Goal: Task Accomplishment & Management: Use online tool/utility

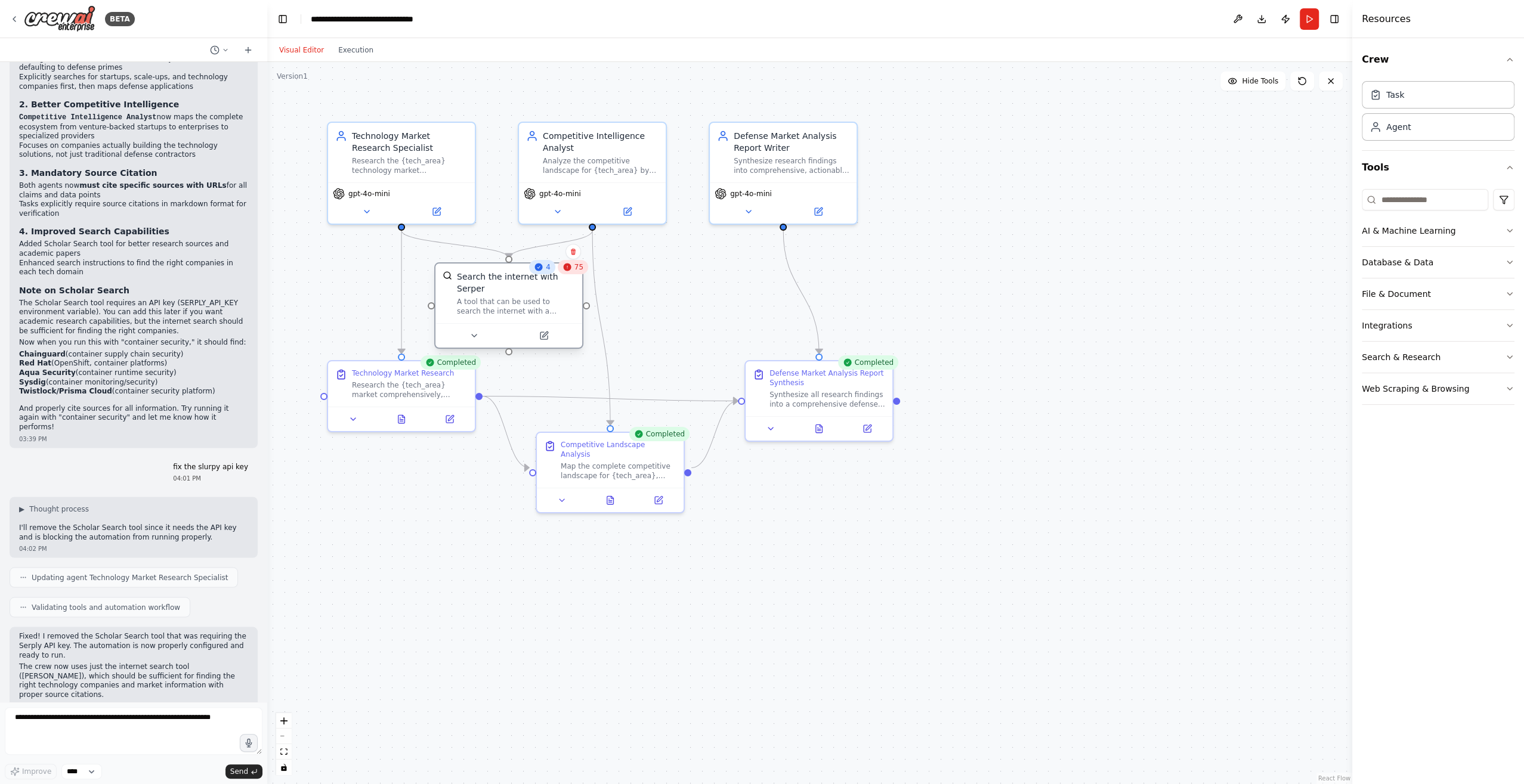
drag, startPoint x: 508, startPoint y: 307, endPoint x: 535, endPoint y: 303, distance: 27.3
click at [535, 303] on div "A tool that can be used to search the internet with a search_query. Supports di…" at bounding box center [515, 306] width 118 height 19
click at [574, 268] on span "75" at bounding box center [579, 266] width 9 height 9
drag, startPoint x: 439, startPoint y: 392, endPoint x: 405, endPoint y: 447, distance: 64.7
click at [405, 445] on div "Research the {tech_area} market comprehensively, starting with commercial playe…" at bounding box center [373, 435] width 115 height 19
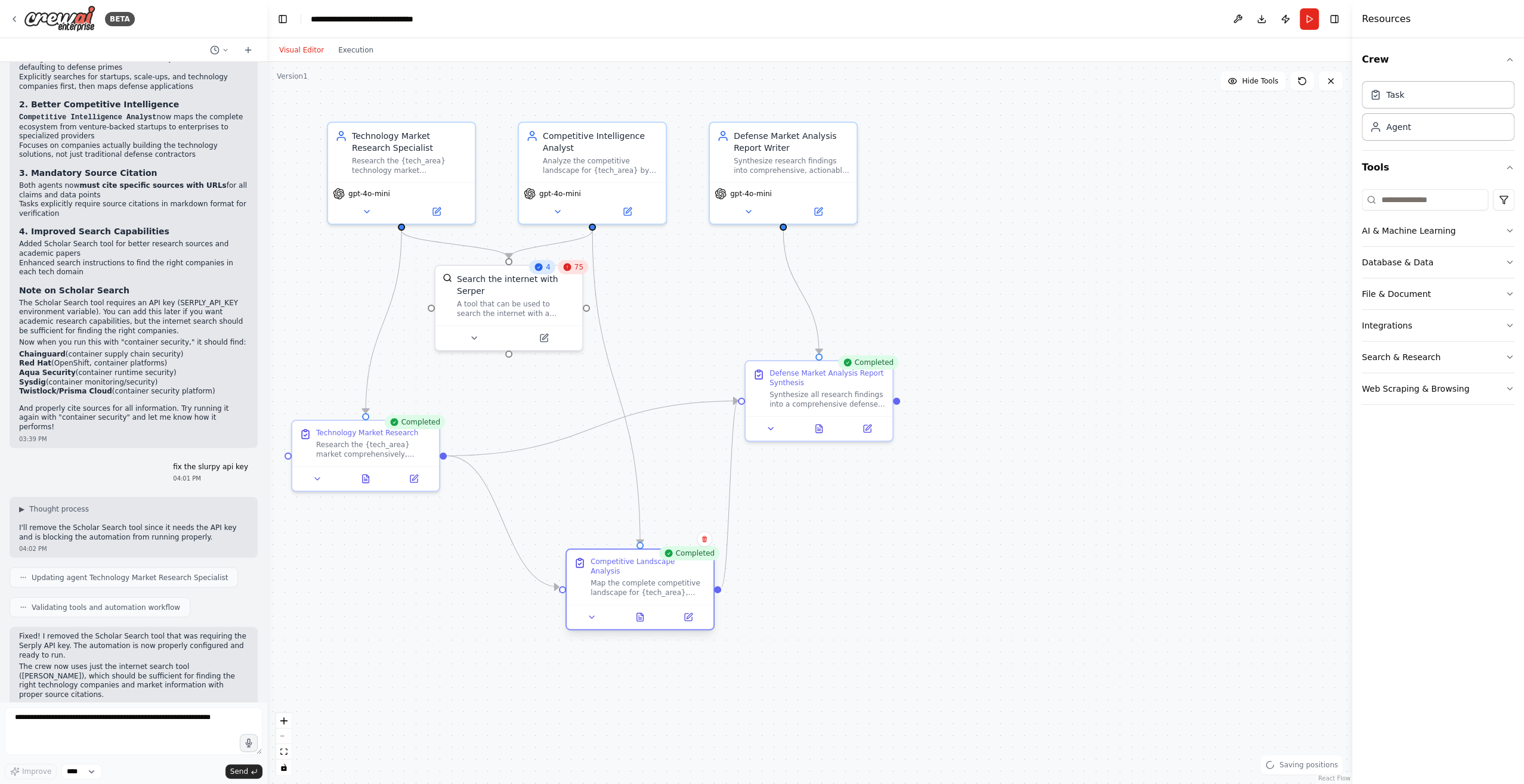
drag, startPoint x: 613, startPoint y: 459, endPoint x: 637, endPoint y: 574, distance: 117.5
click at [637, 579] on div "Map the complete competitive landscape for {tech_area}, identifying all key pla…" at bounding box center [648, 588] width 115 height 19
drag, startPoint x: 799, startPoint y: 398, endPoint x: 861, endPoint y: 420, distance: 65.8
click at [861, 420] on div "Synthesize all research findings into a comprehensive defense technology market…" at bounding box center [875, 421] width 115 height 19
click at [563, 269] on icon at bounding box center [566, 267] width 8 height 8
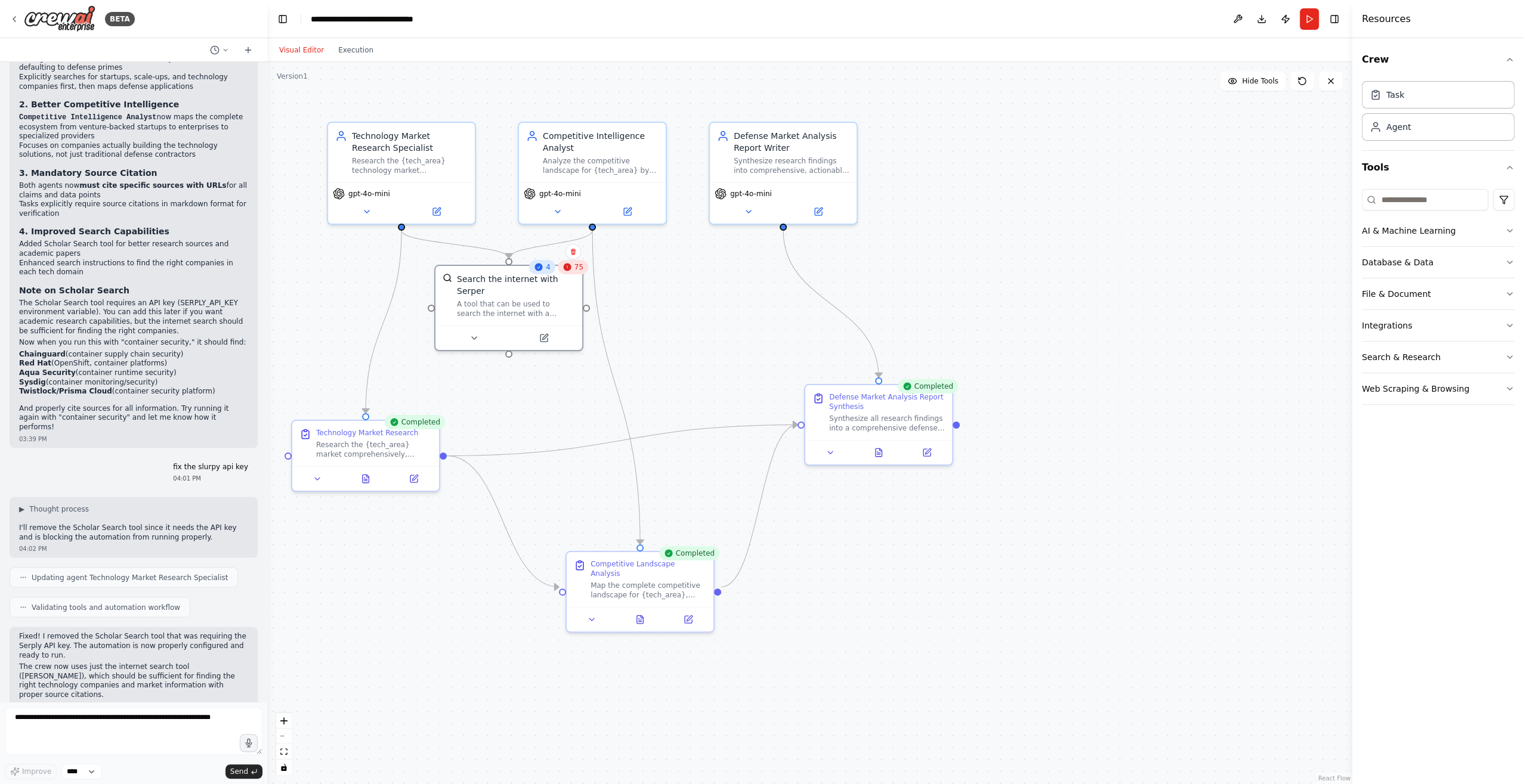
click at [725, 289] on div ".deletable-edge-delete-btn { width: 20px; height: 20px; border: 0px solid #ffff…" at bounding box center [810, 423] width 1084 height 722
click at [529, 296] on div "Search the internet with Serper A tool that can be used to search the internet …" at bounding box center [515, 293] width 118 height 45
click at [572, 269] on div "75" at bounding box center [572, 266] width 31 height 14
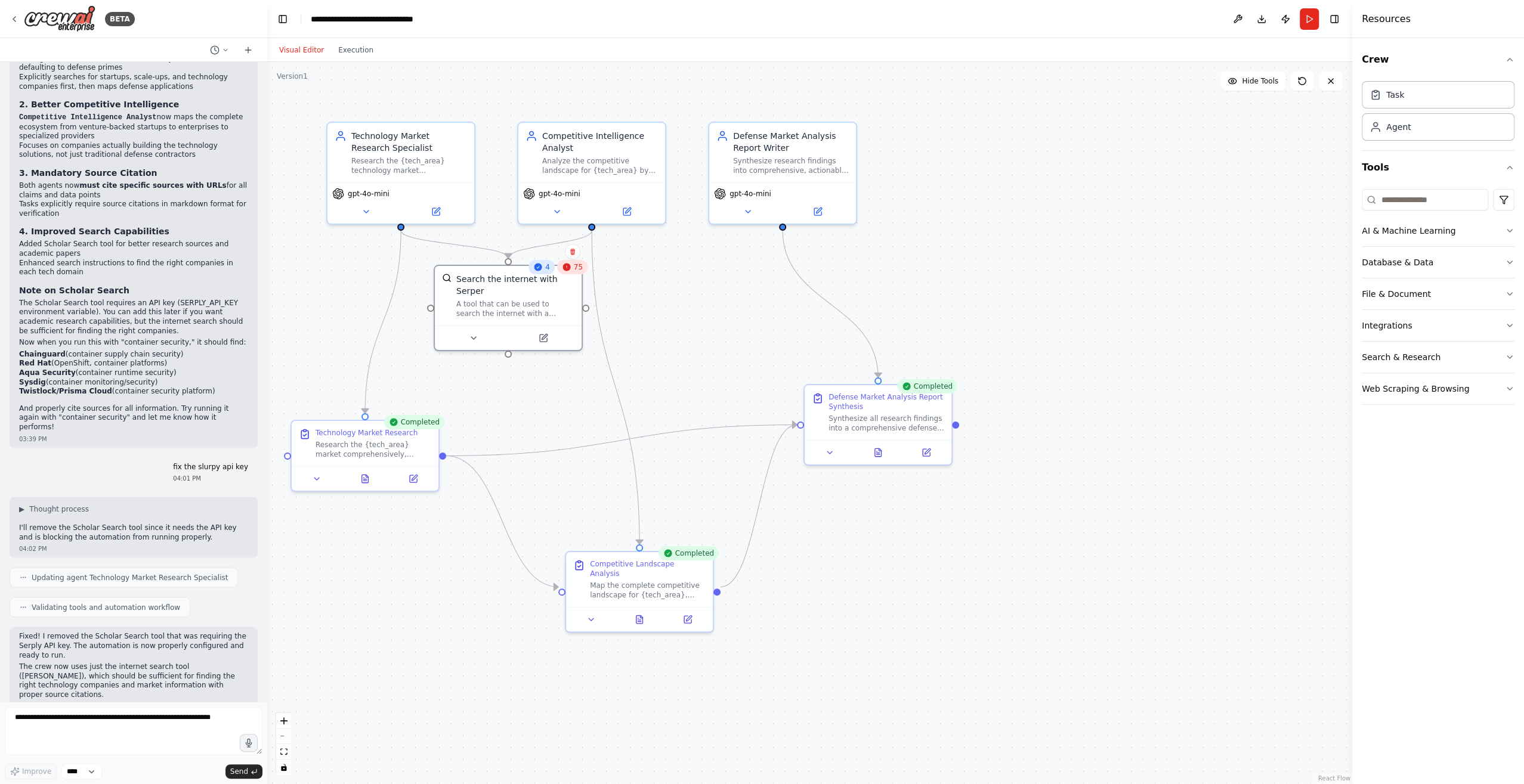
click at [581, 268] on span "75" at bounding box center [578, 266] width 9 height 9
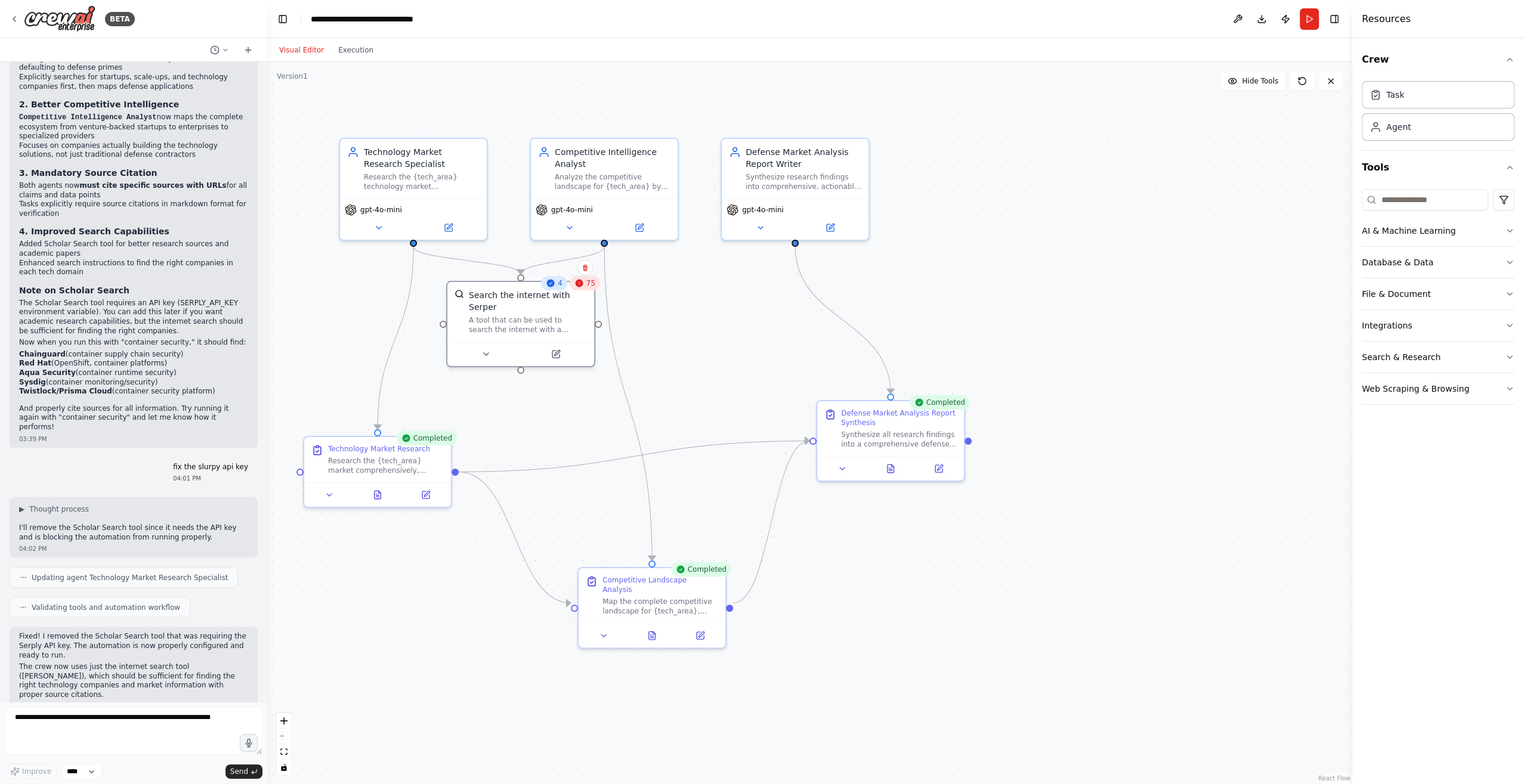
drag, startPoint x: 671, startPoint y: 284, endPoint x: 678, endPoint y: 292, distance: 10.6
click at [678, 292] on div ".deletable-edge-delete-btn { width: 20px; height: 20px; border: 0px solid #ffff…" at bounding box center [810, 423] width 1084 height 722
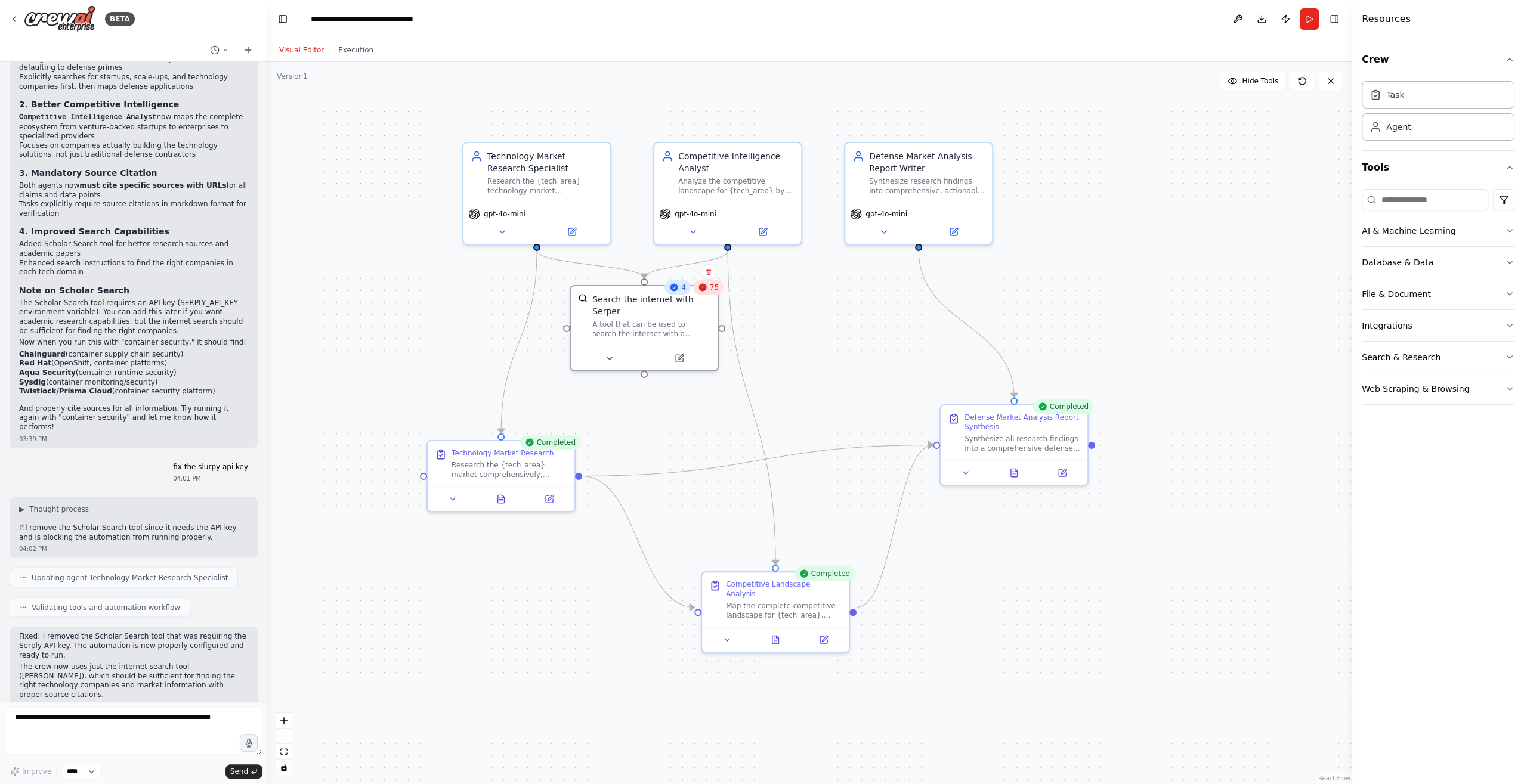
drag, startPoint x: 678, startPoint y: 292, endPoint x: 802, endPoint y: 296, distance: 124.1
click at [802, 296] on div ".deletable-edge-delete-btn { width: 20px; height: 20px; border: 0px solid #ffff…" at bounding box center [810, 423] width 1084 height 722
click at [710, 288] on span "75" at bounding box center [714, 288] width 9 height 9
click at [680, 288] on div "4" at bounding box center [678, 288] width 26 height 14
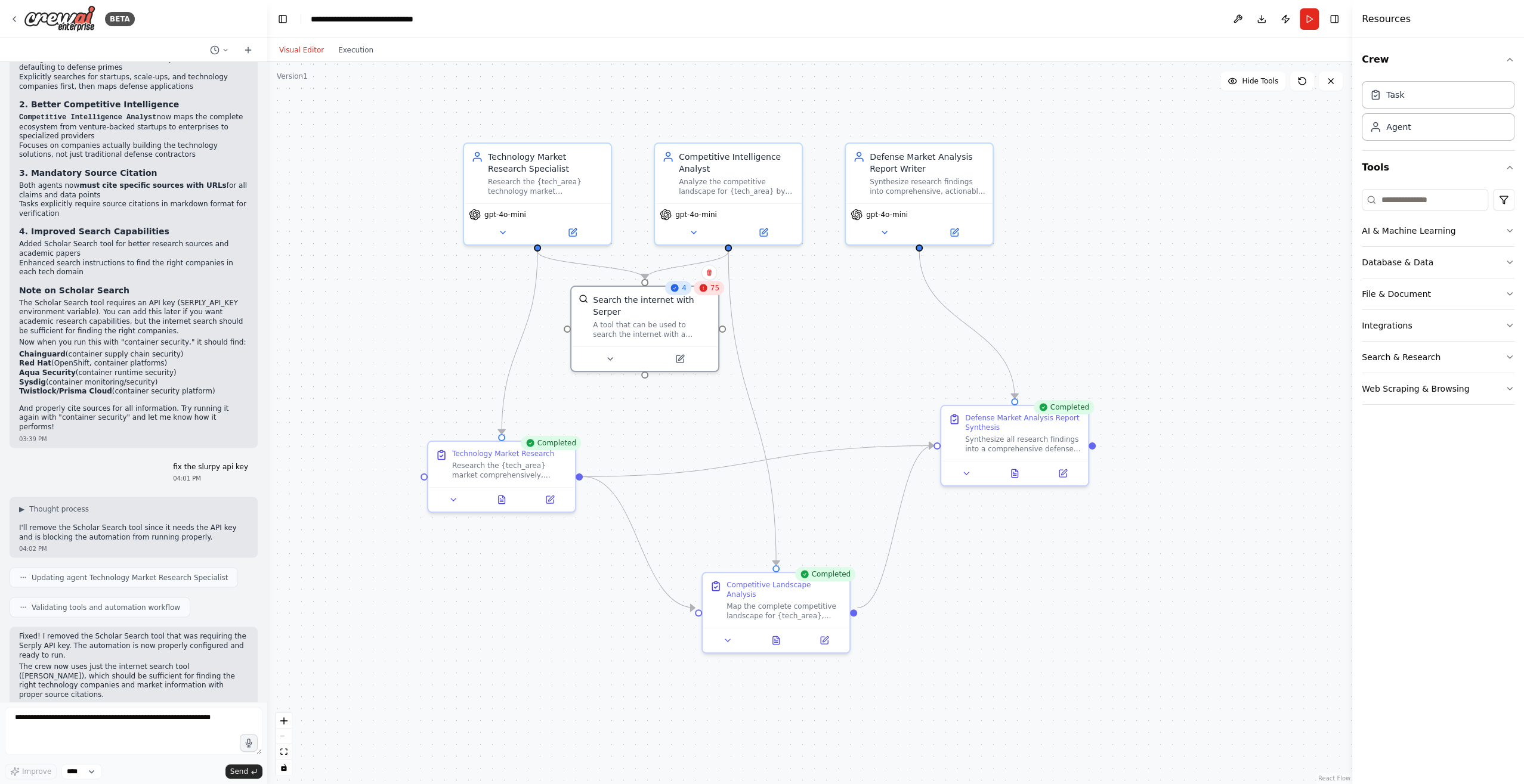
click at [713, 292] on span "75" at bounding box center [714, 288] width 9 height 9
drag, startPoint x: 636, startPoint y: 322, endPoint x: 610, endPoint y: 343, distance: 33.4
click at [611, 337] on div "A tool that can be used to search the internet with a search_query. Supports di…" at bounding box center [652, 328] width 118 height 19
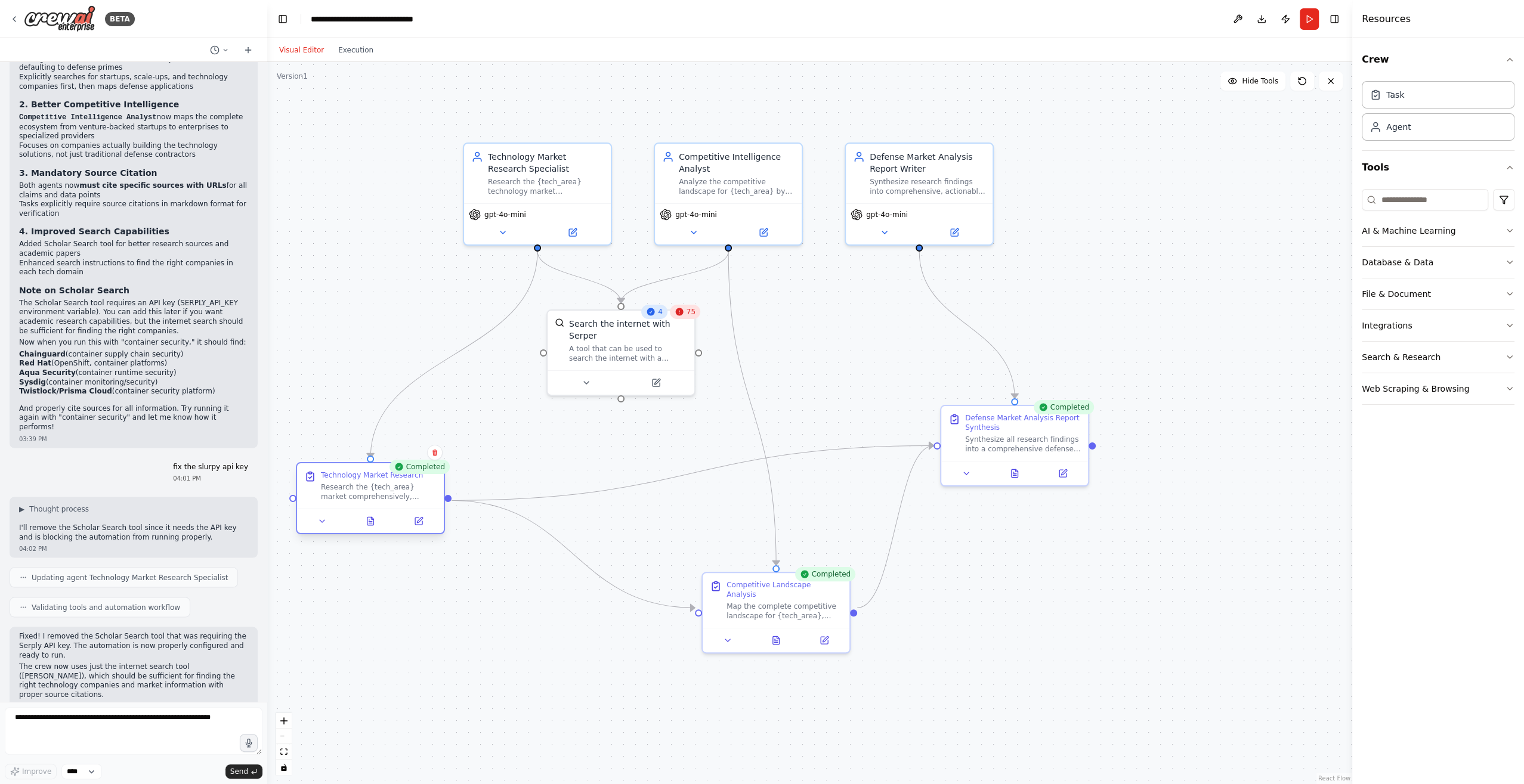
drag, startPoint x: 500, startPoint y: 468, endPoint x: 387, endPoint y: 502, distance: 118.0
click at [362, 499] on div "Research the {tech_area} market comprehensively, starting with commercial playe…" at bounding box center [378, 492] width 115 height 19
click at [247, 51] on icon at bounding box center [248, 49] width 9 height 9
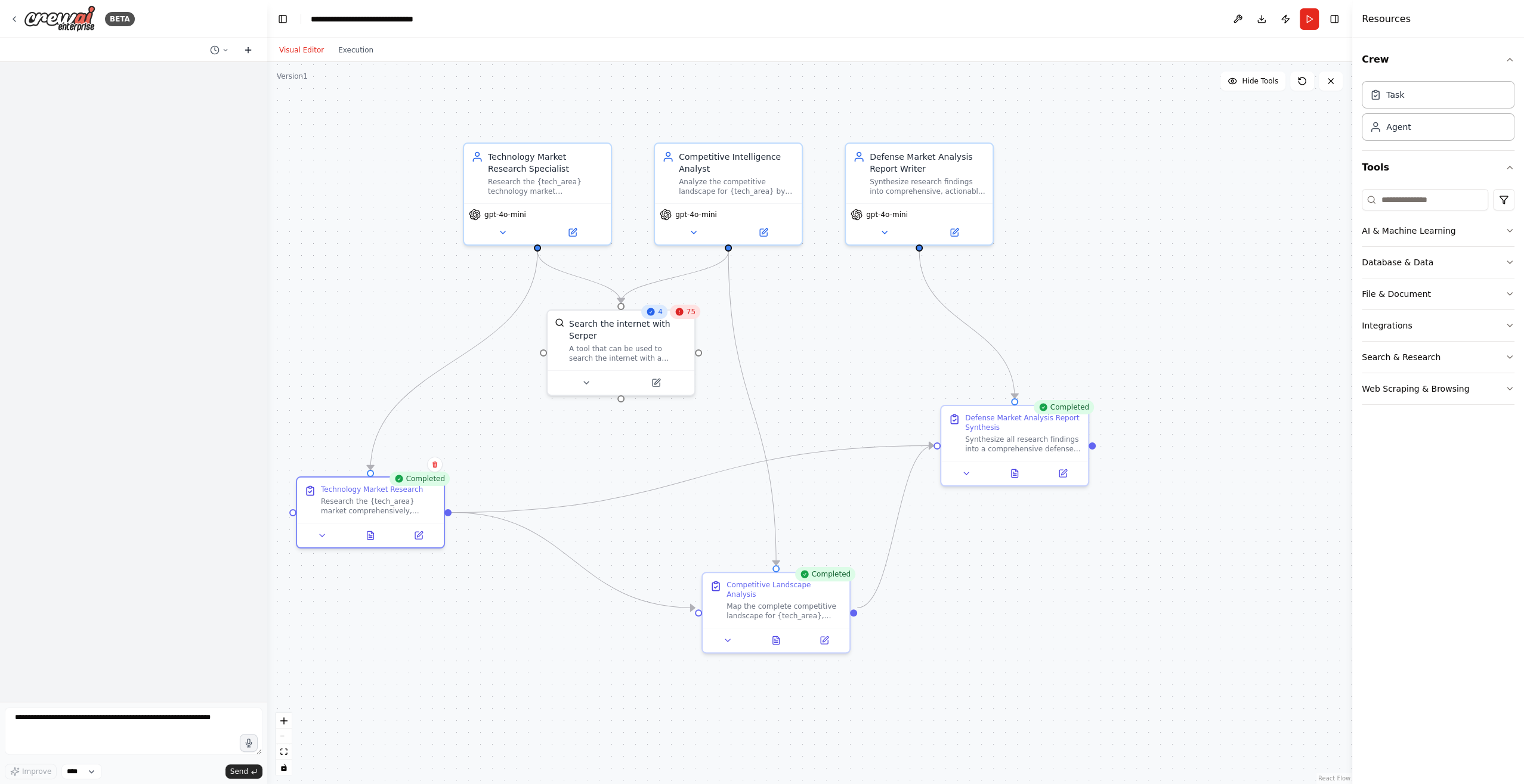
scroll to position [0, 0]
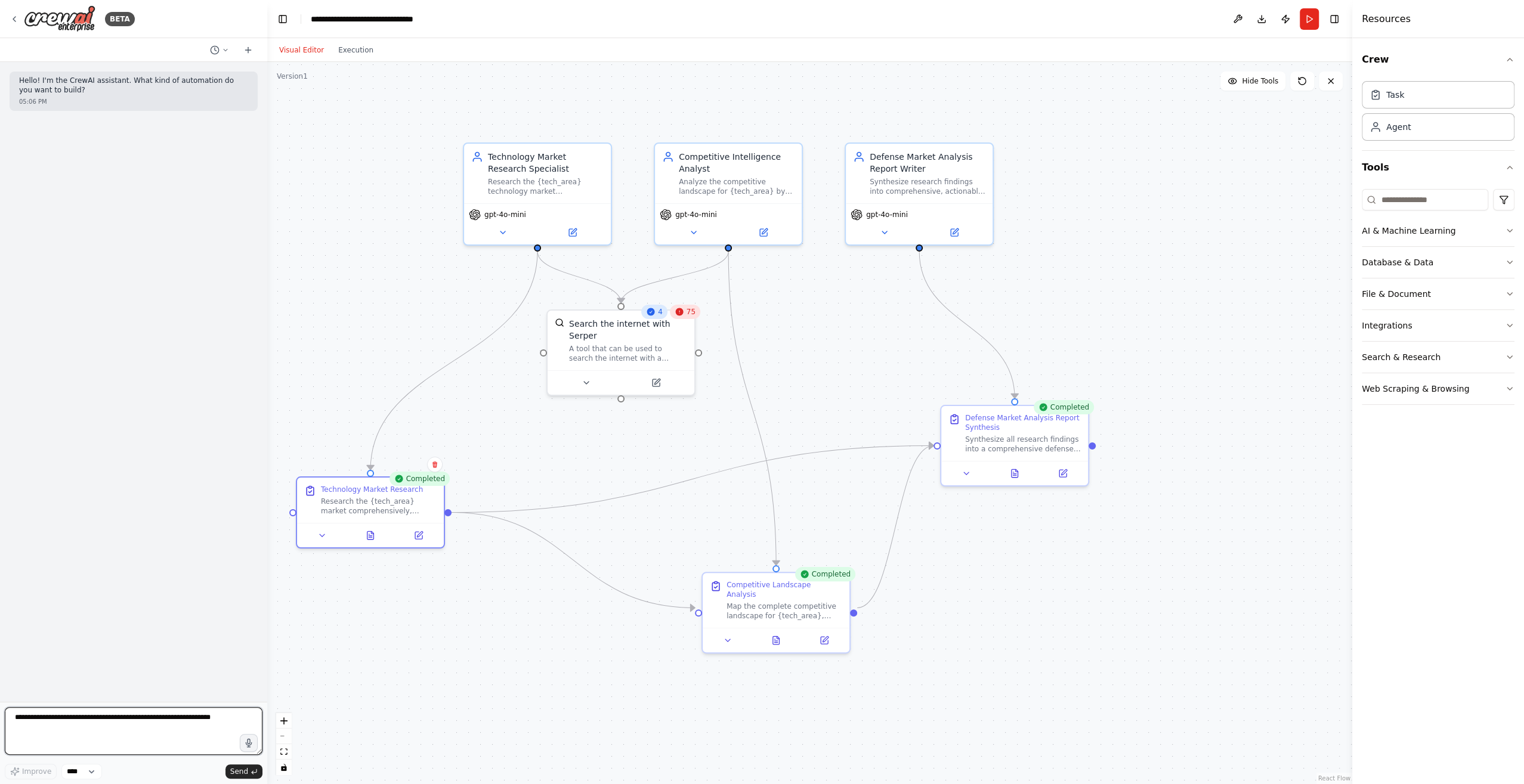
click at [182, 720] on textarea at bounding box center [134, 731] width 258 height 48
type textarea "**********"
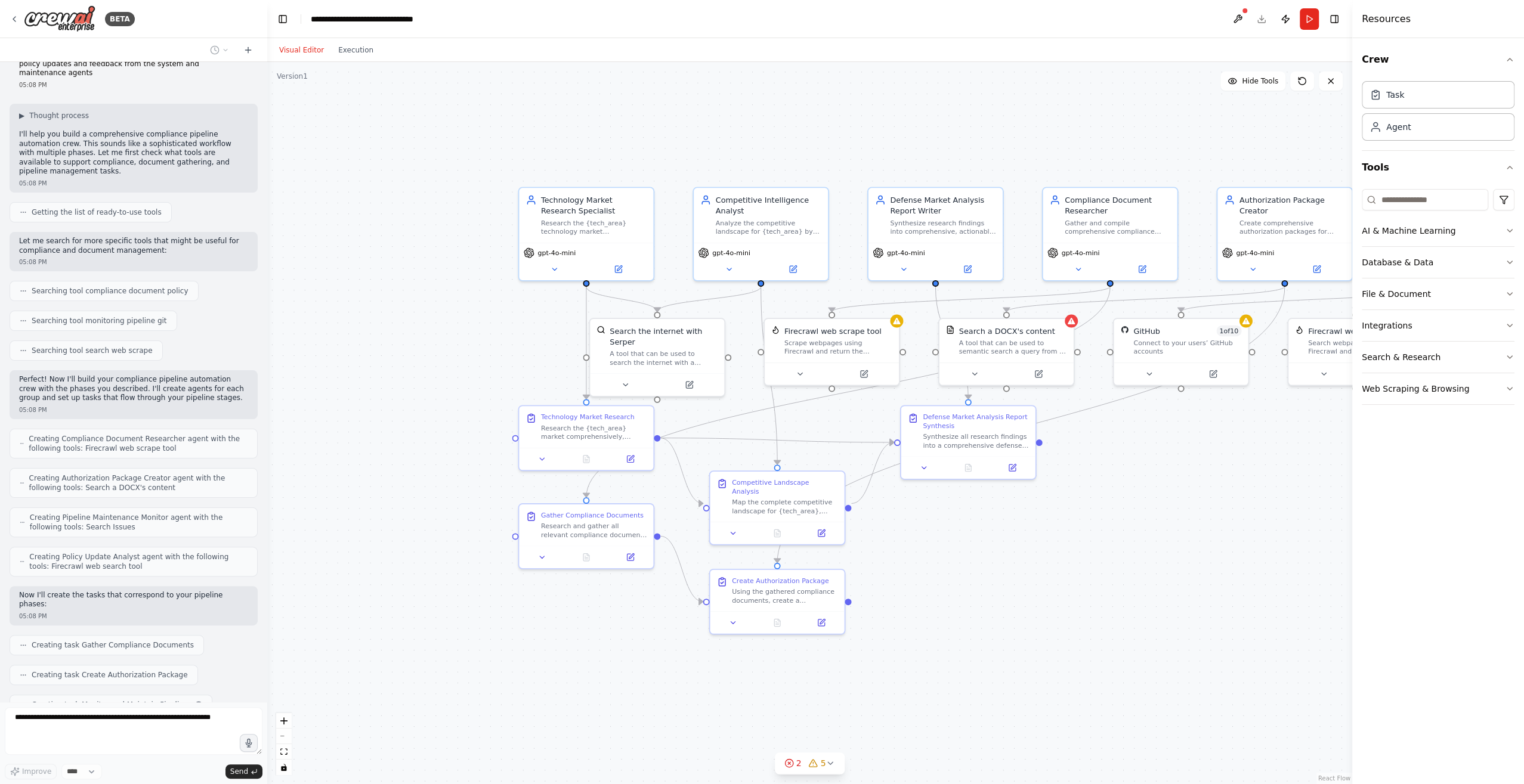
scroll to position [151, 0]
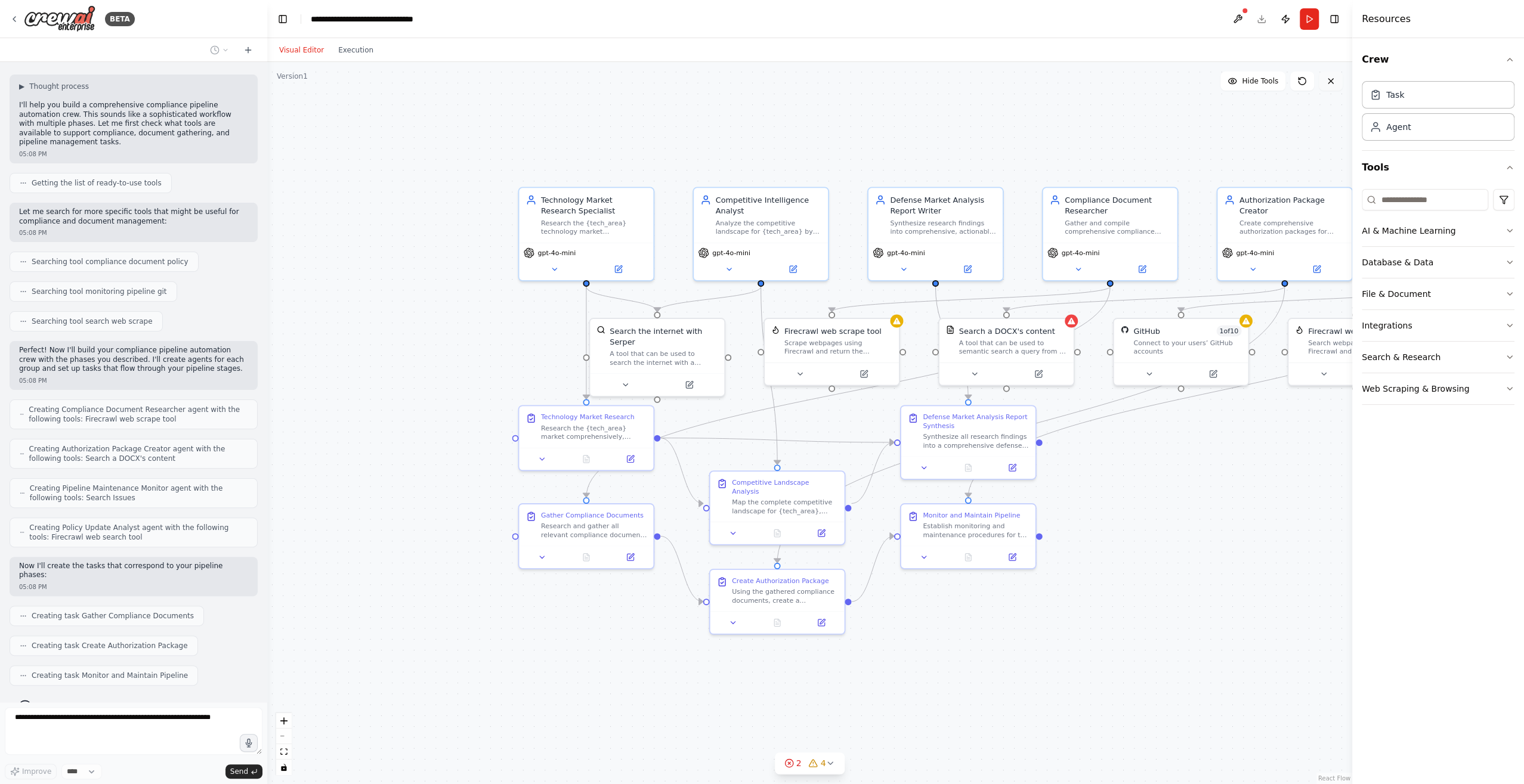
click at [1327, 83] on icon at bounding box center [1330, 81] width 9 height 9
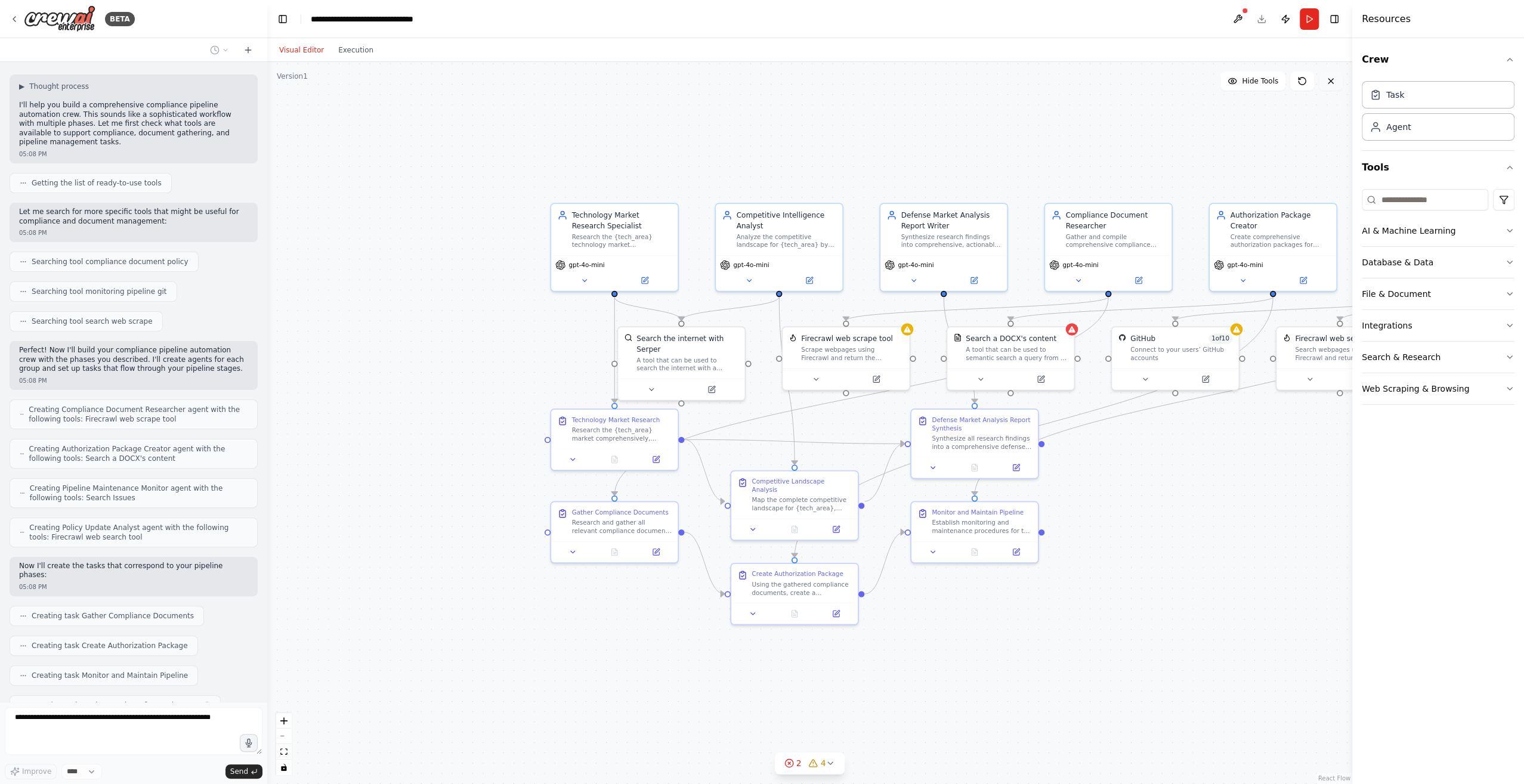
scroll to position [180, 0]
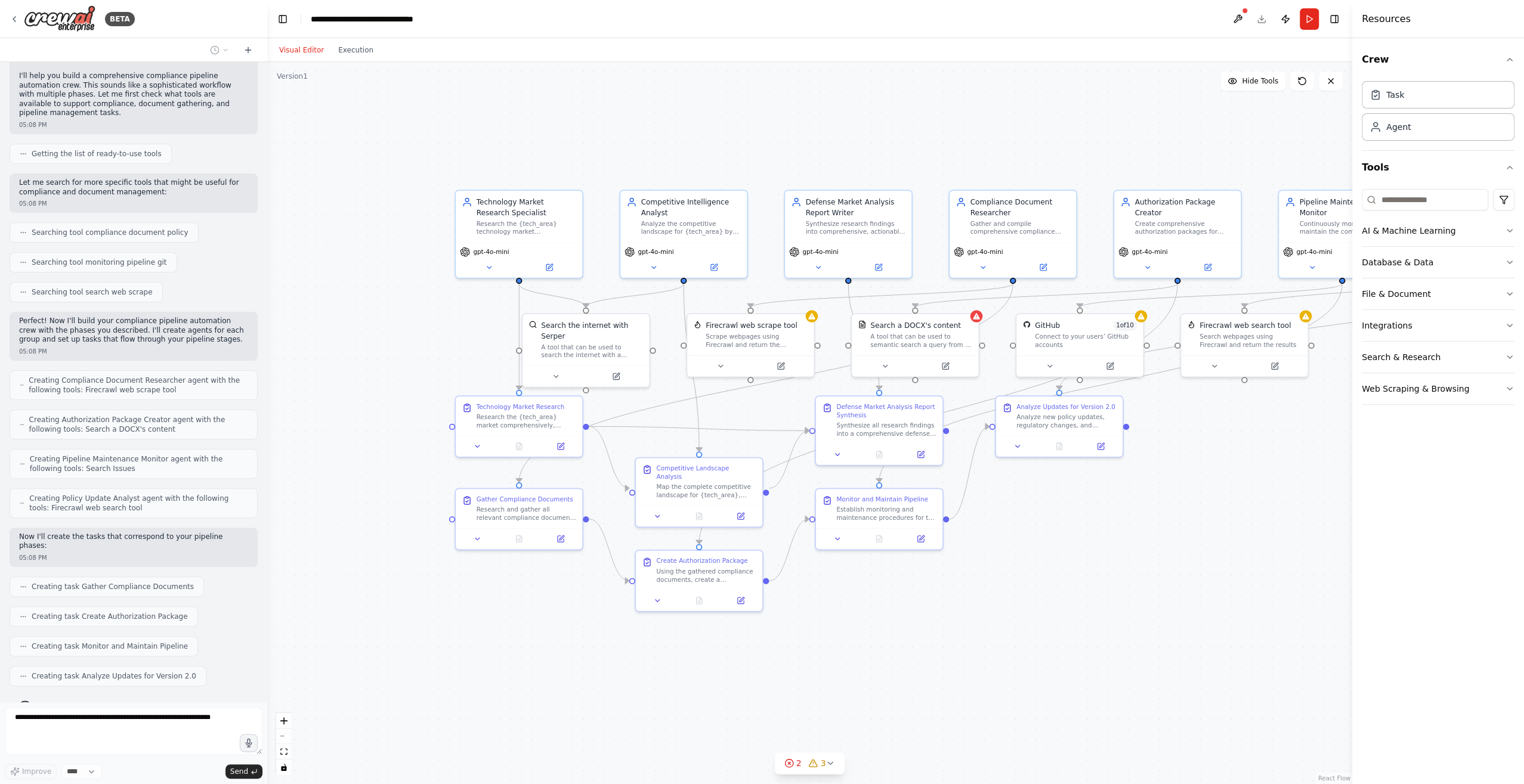
drag, startPoint x: 978, startPoint y: 611, endPoint x: 905, endPoint y: 602, distance: 73.6
click at [905, 602] on div ".deletable-edge-delete-btn { width: 20px; height: 20px; border: 0px solid #ffff…" at bounding box center [810, 423] width 1084 height 722
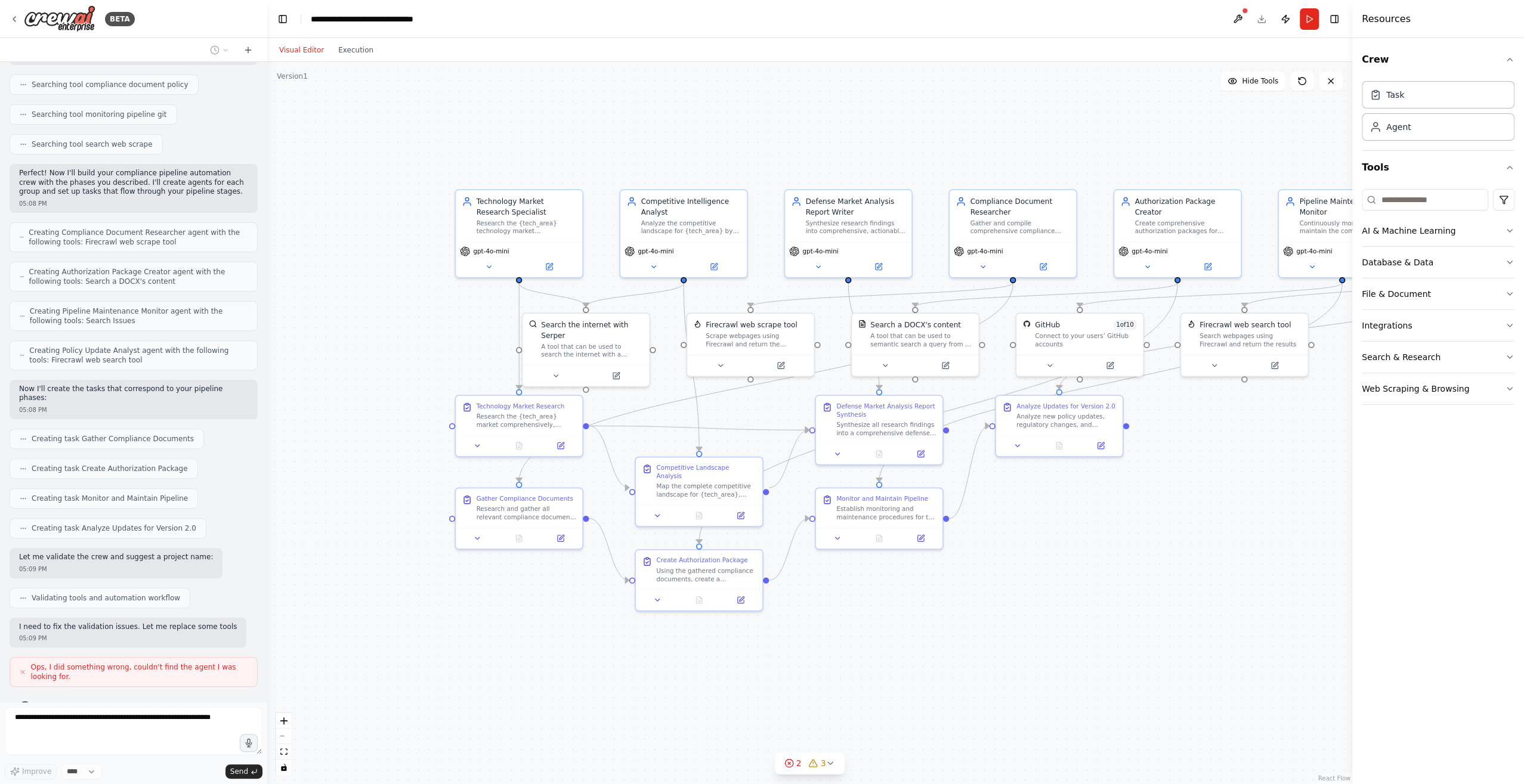
scroll to position [338, 0]
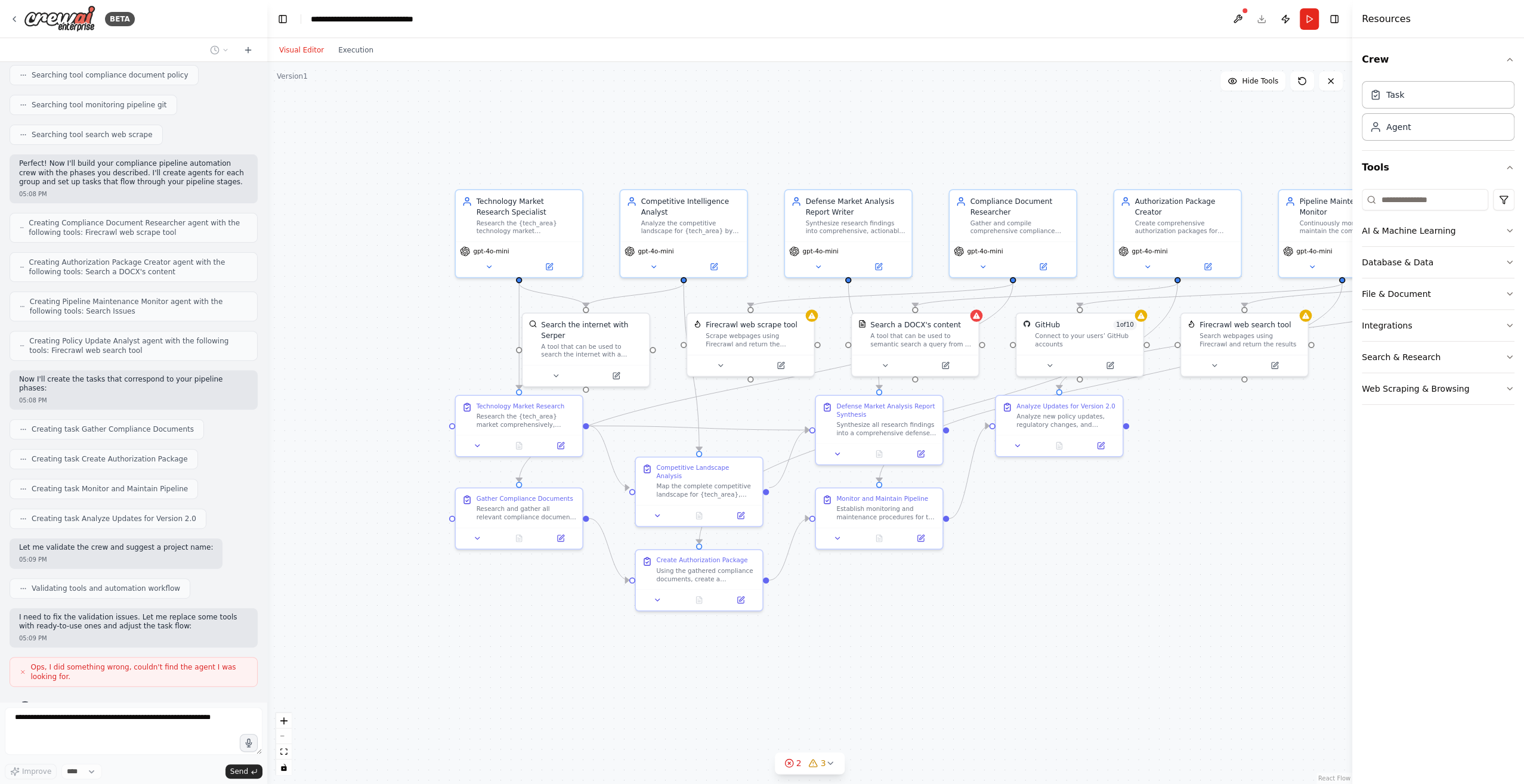
click at [446, 324] on div ".deletable-edge-delete-btn { width: 20px; height: 20px; border: 0px solid #ffff…" at bounding box center [810, 423] width 1084 height 722
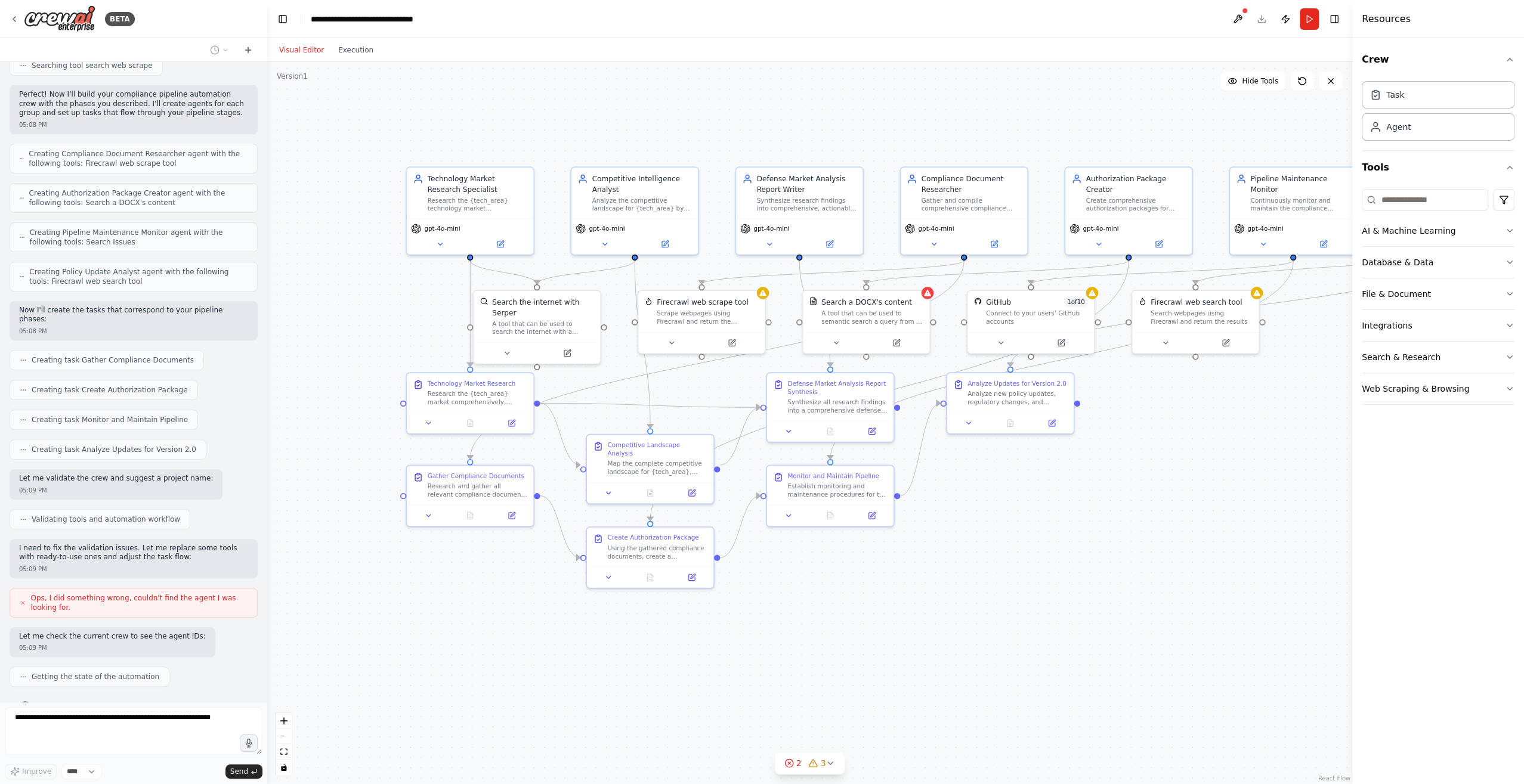
drag, startPoint x: 448, startPoint y: 191, endPoint x: 383, endPoint y: 148, distance: 77.9
click at [383, 148] on div ".deletable-edge-delete-btn { width: 20px; height: 20px; border: 0px solid #ffff…" at bounding box center [810, 423] width 1084 height 722
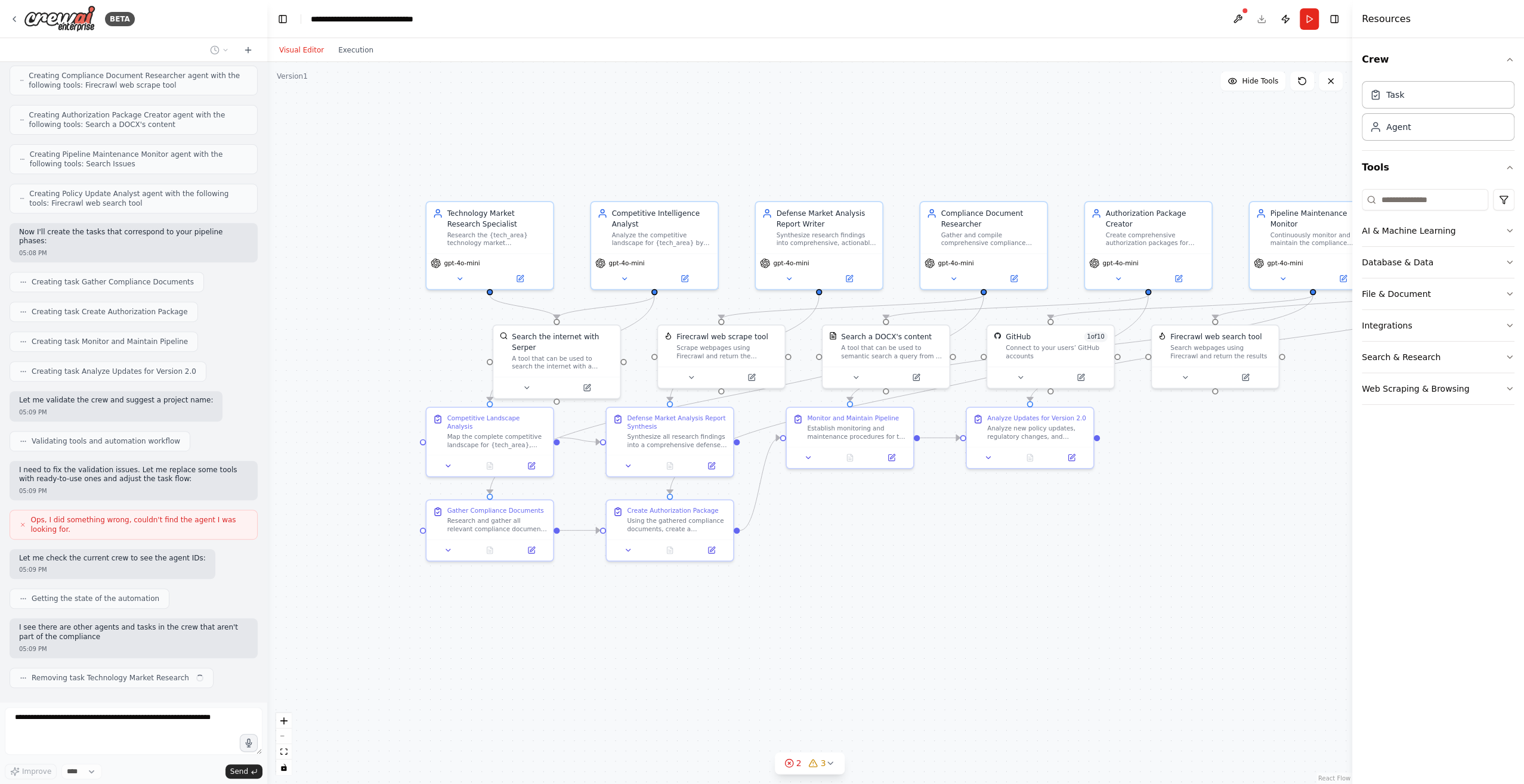
drag, startPoint x: 398, startPoint y: 118, endPoint x: 398, endPoint y: 132, distance: 14.0
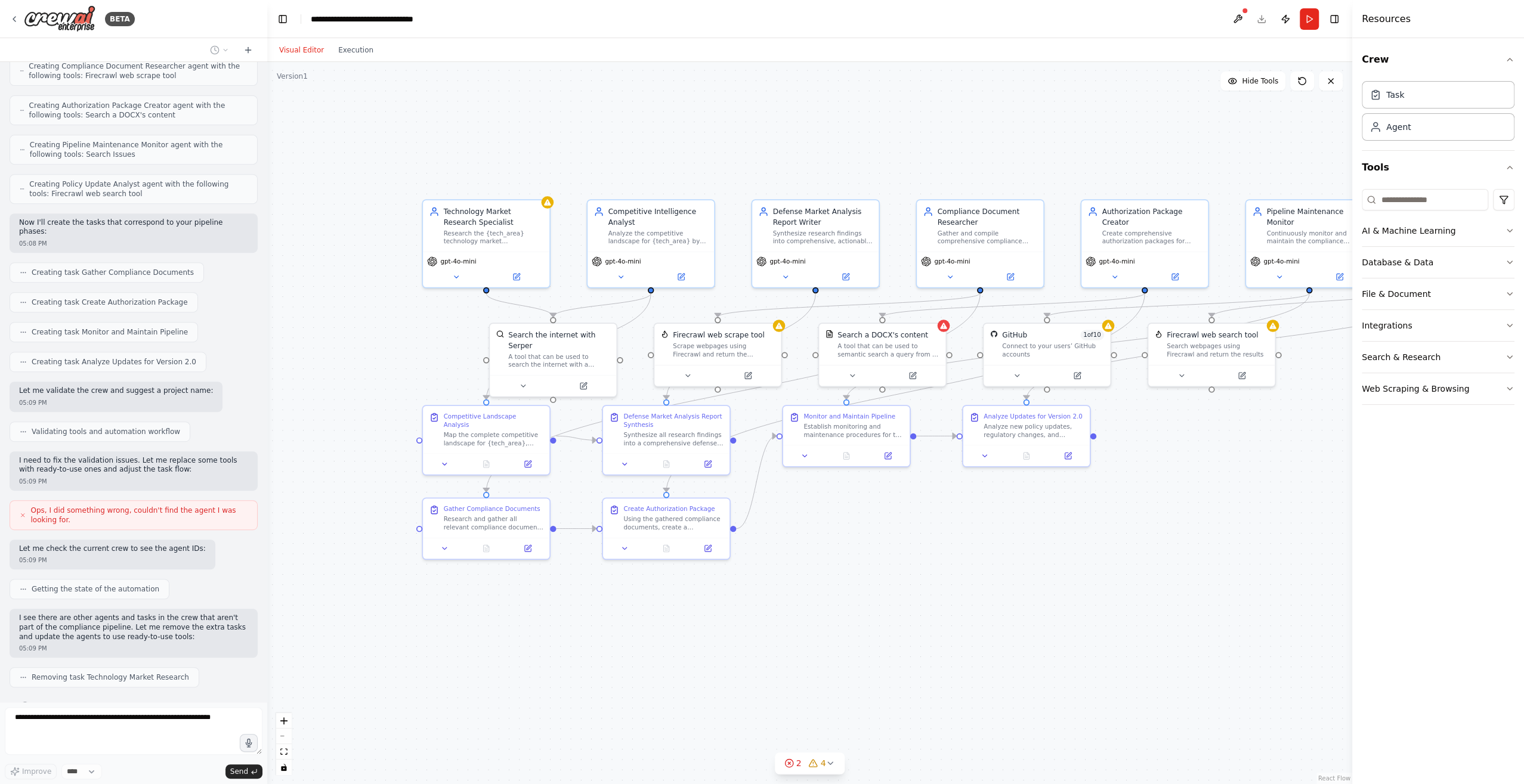
scroll to position [524, 0]
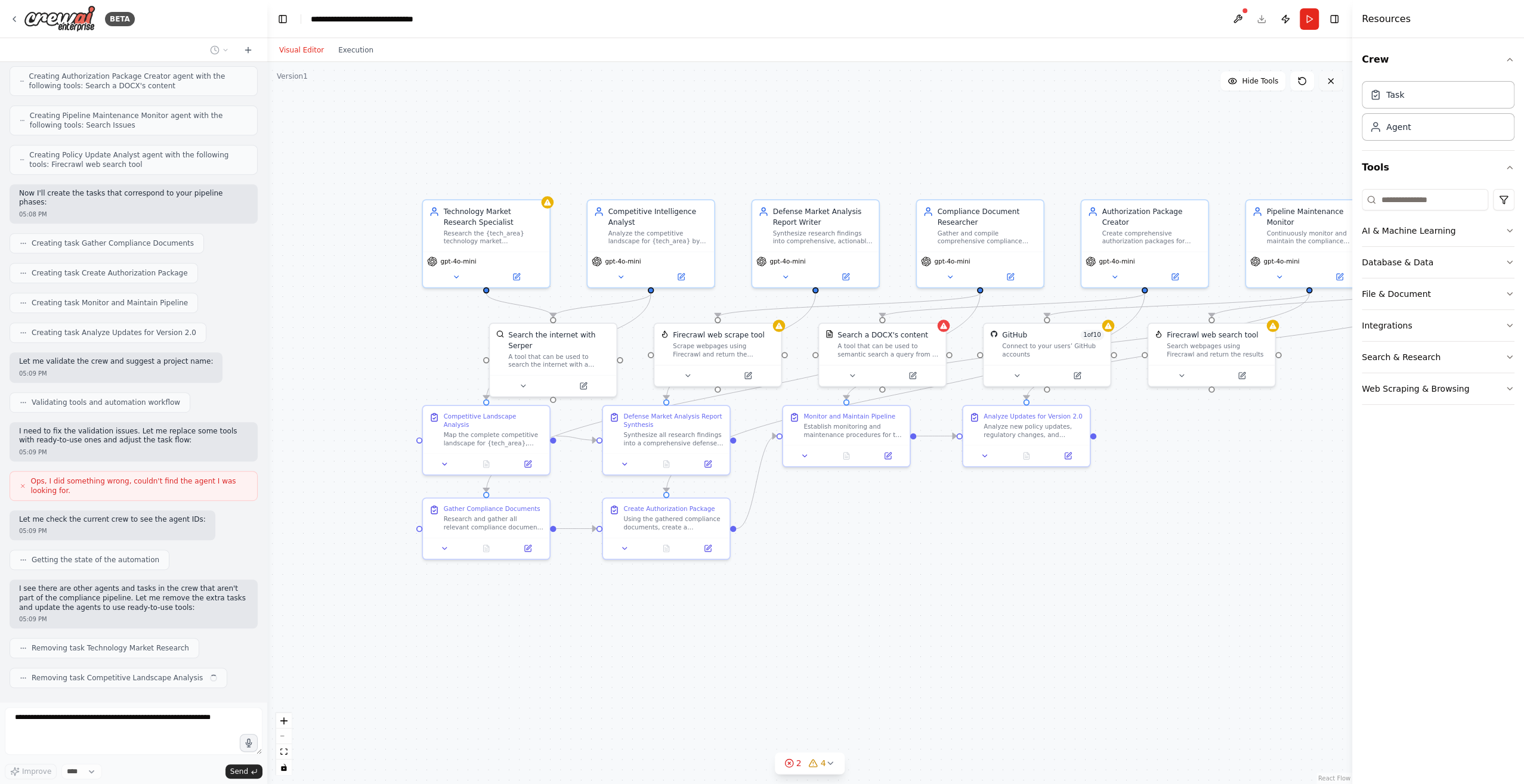
click at [1335, 84] on icon at bounding box center [1330, 81] width 9 height 9
click at [1333, 82] on icon at bounding box center [1330, 81] width 9 height 9
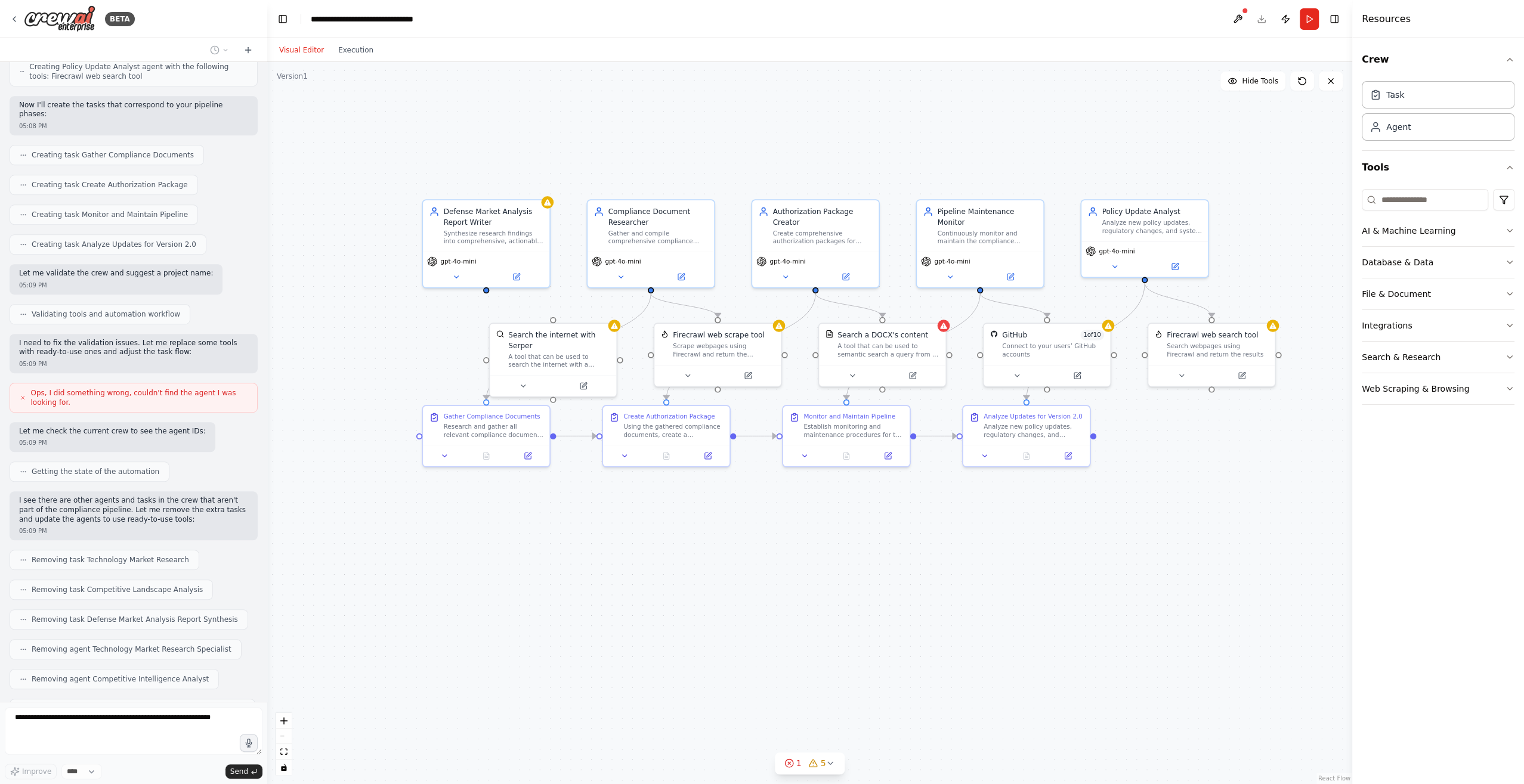
scroll to position [641, 0]
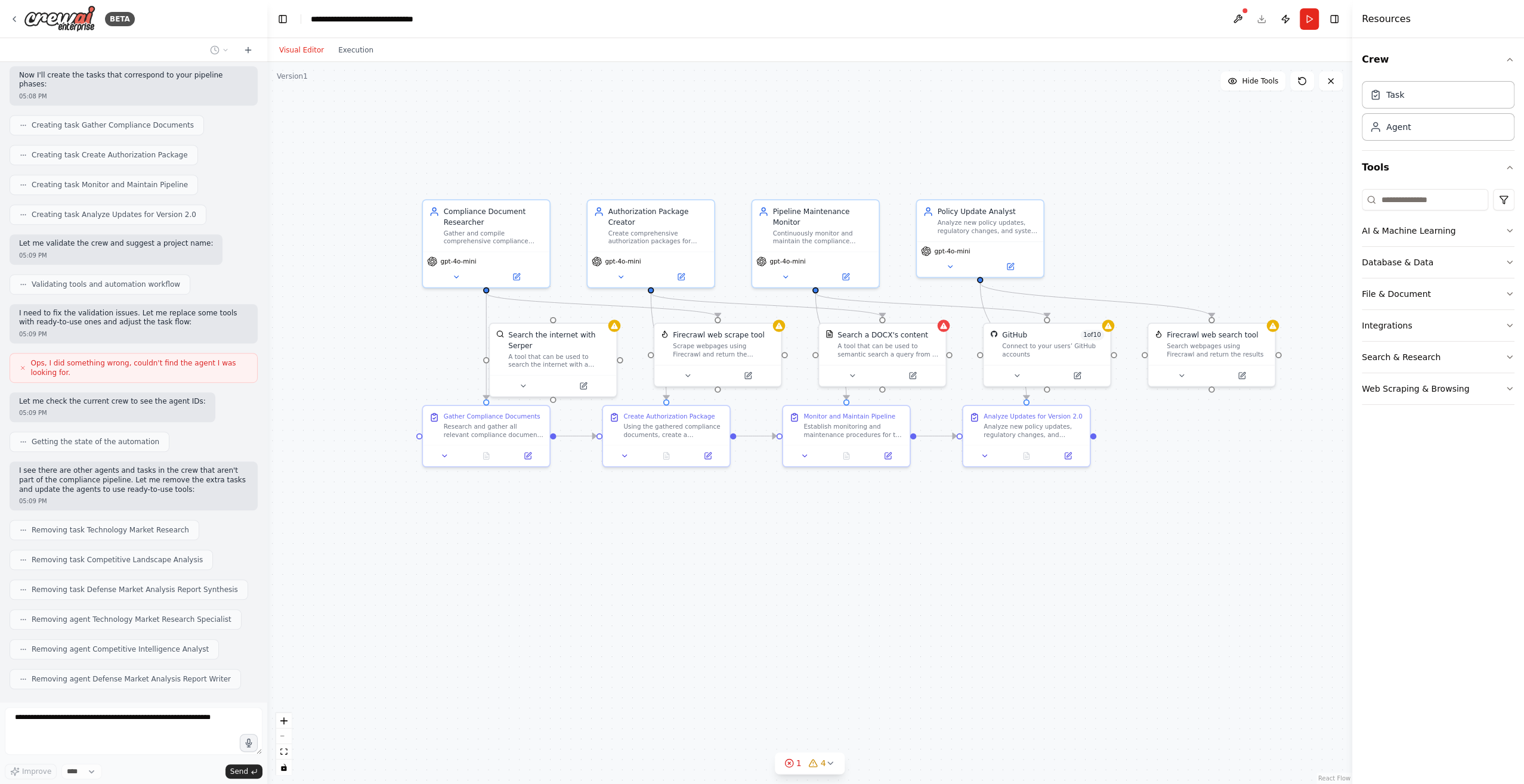
click at [183, 699] on div "Thinking..." at bounding box center [133, 709] width 248 height 21
click at [34, 3] on div "BETA" at bounding box center [133, 19] width 267 height 38
click at [5, 19] on div "BETA" at bounding box center [133, 19] width 267 height 38
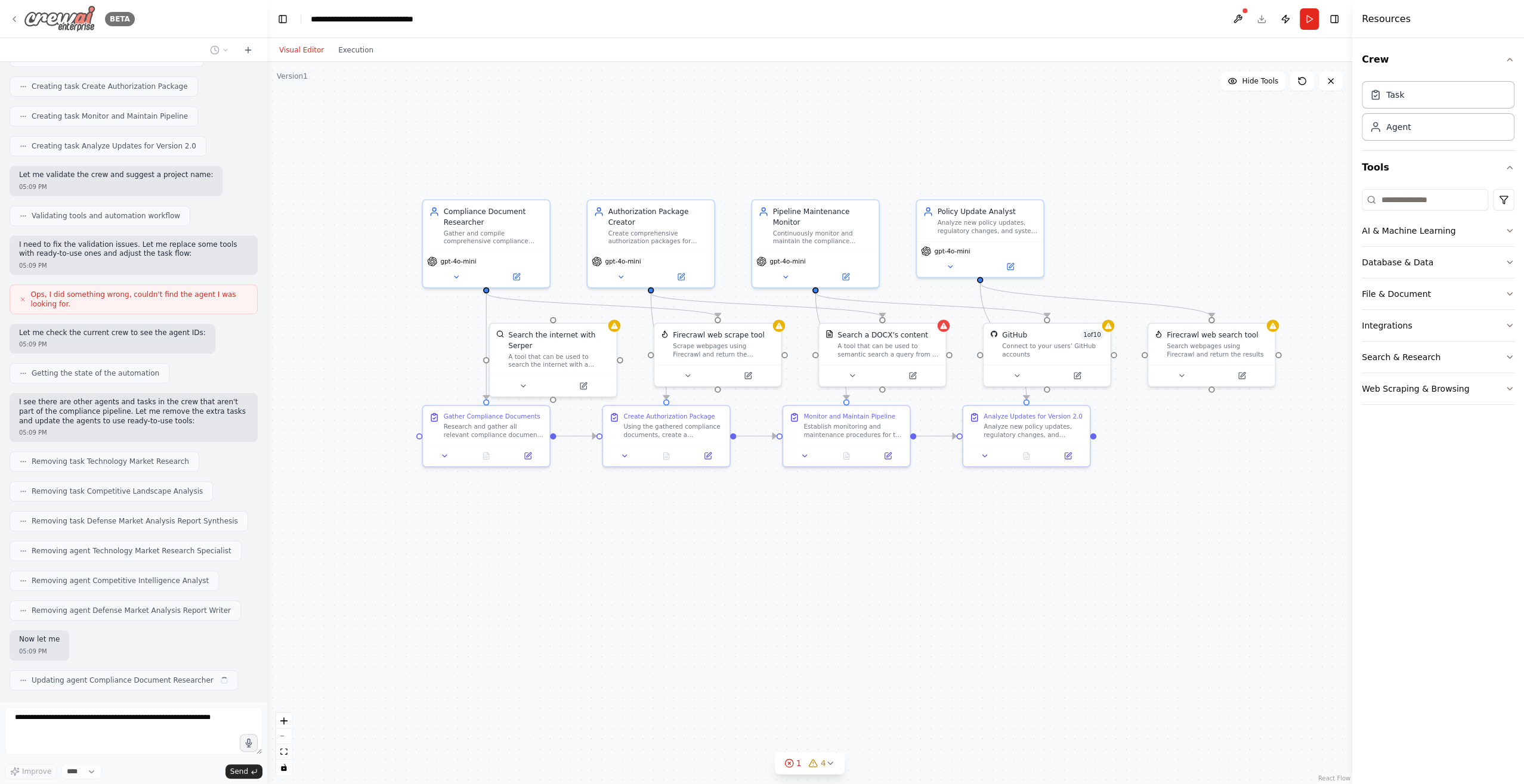
click at [20, 19] on div "BETA" at bounding box center [72, 19] width 126 height 27
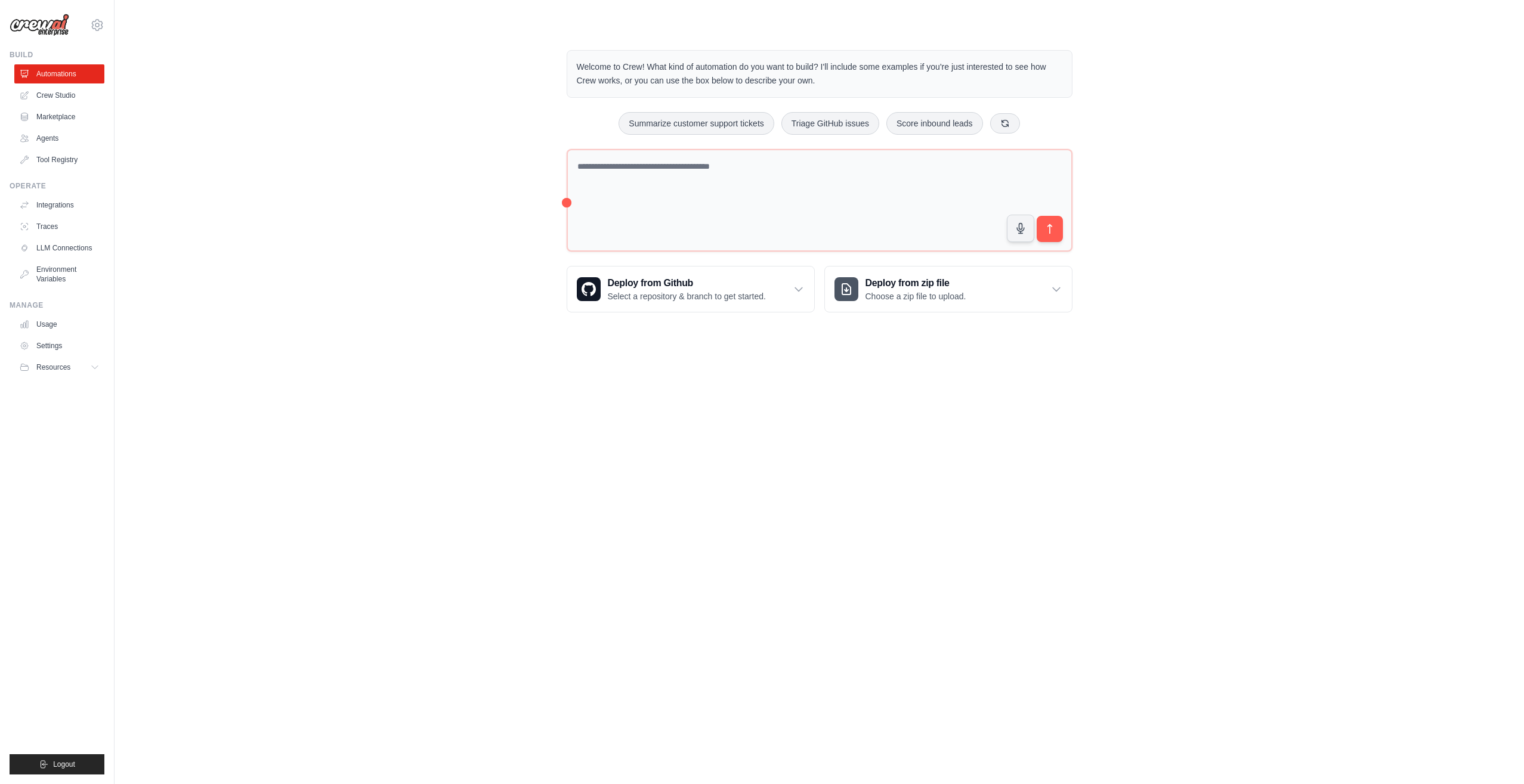
click at [115, 19] on main "Welcome to Crew! What kind of automation do you want to build? I'll include som…" at bounding box center [819, 171] width 1409 height 344
click at [567, 174] on textarea at bounding box center [820, 200] width 506 height 102
drag, startPoint x: 507, startPoint y: 137, endPoint x: 405, endPoint y: 121, distance: 103.2
click at [567, 149] on textarea at bounding box center [820, 200] width 506 height 102
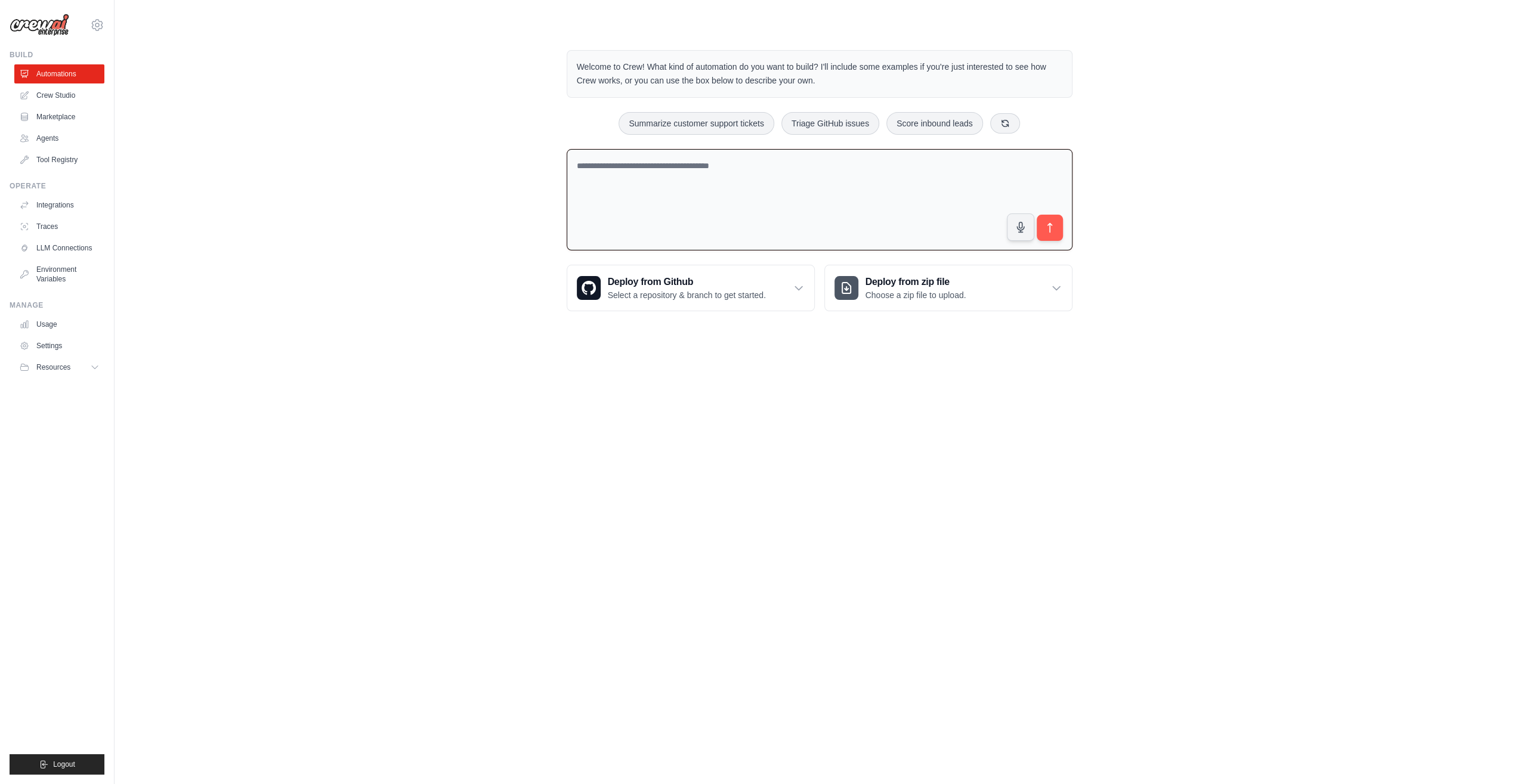
click at [577, 60] on p "Welcome to Crew! What kind of automation do you want to build? I'll include som…" at bounding box center [820, 74] width 485 height 27
click at [72, 142] on link "Agents" at bounding box center [60, 138] width 90 height 19
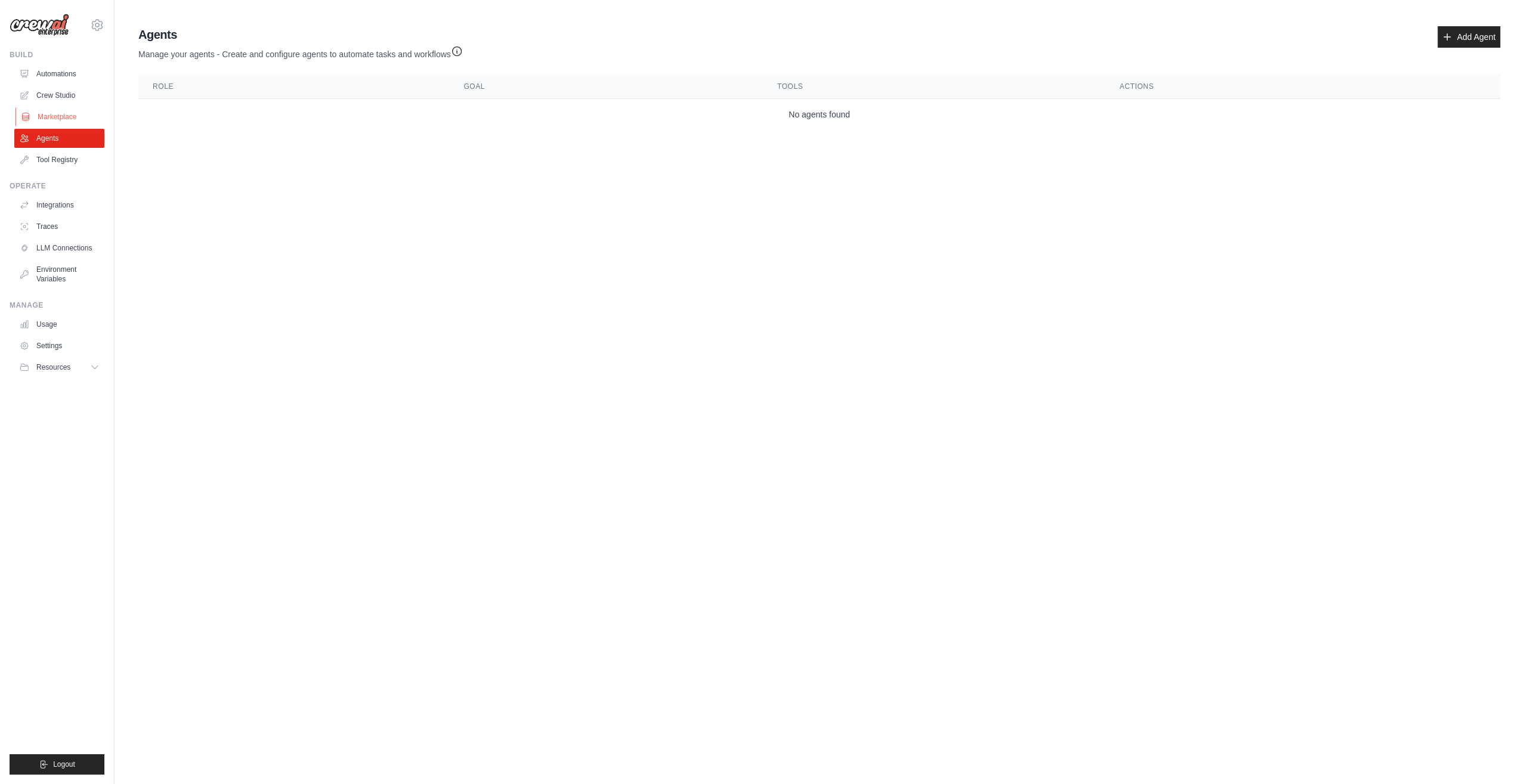
click at [73, 120] on link "Marketplace" at bounding box center [60, 117] width 90 height 19
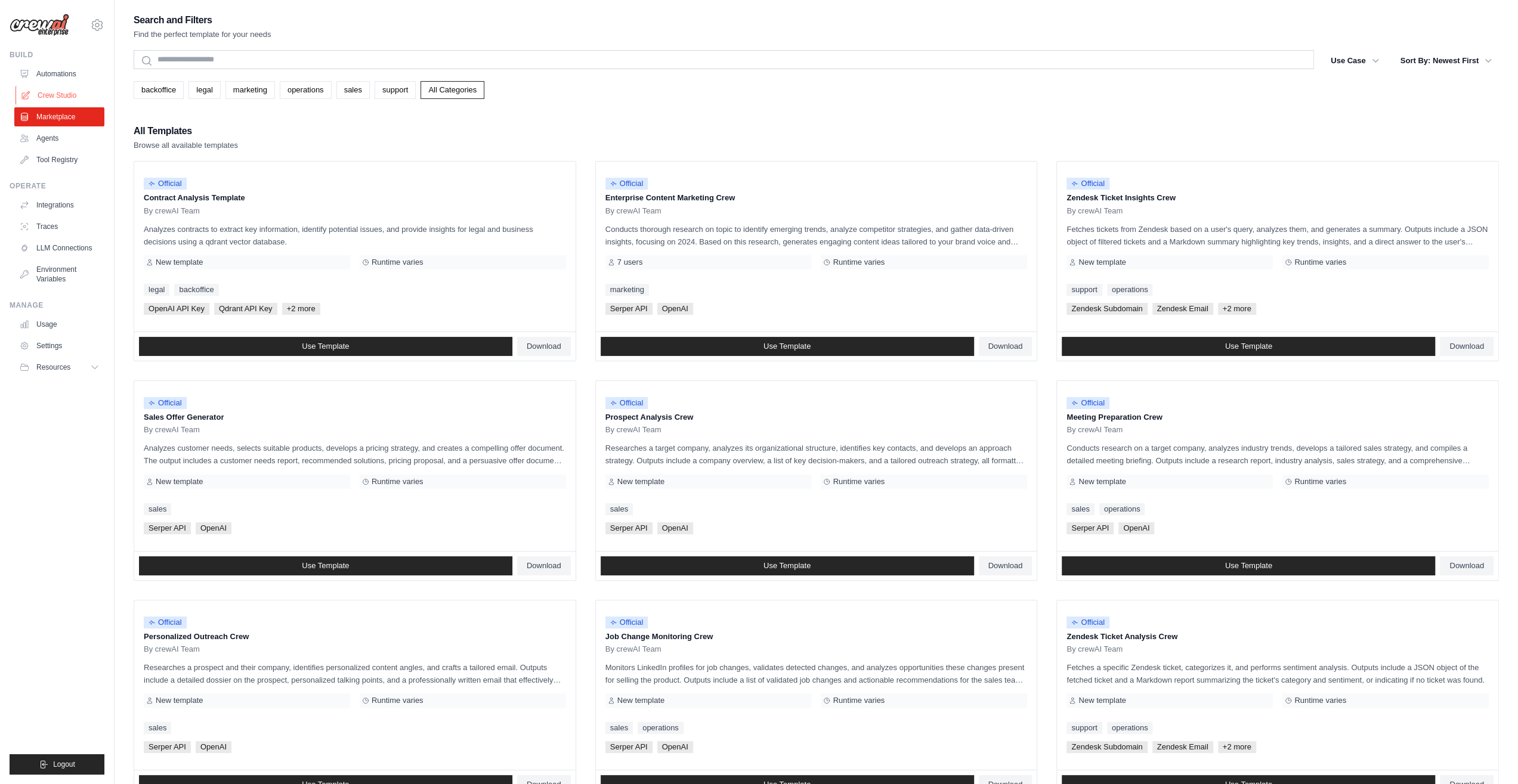
click at [73, 96] on link "Crew Studio" at bounding box center [60, 95] width 90 height 19
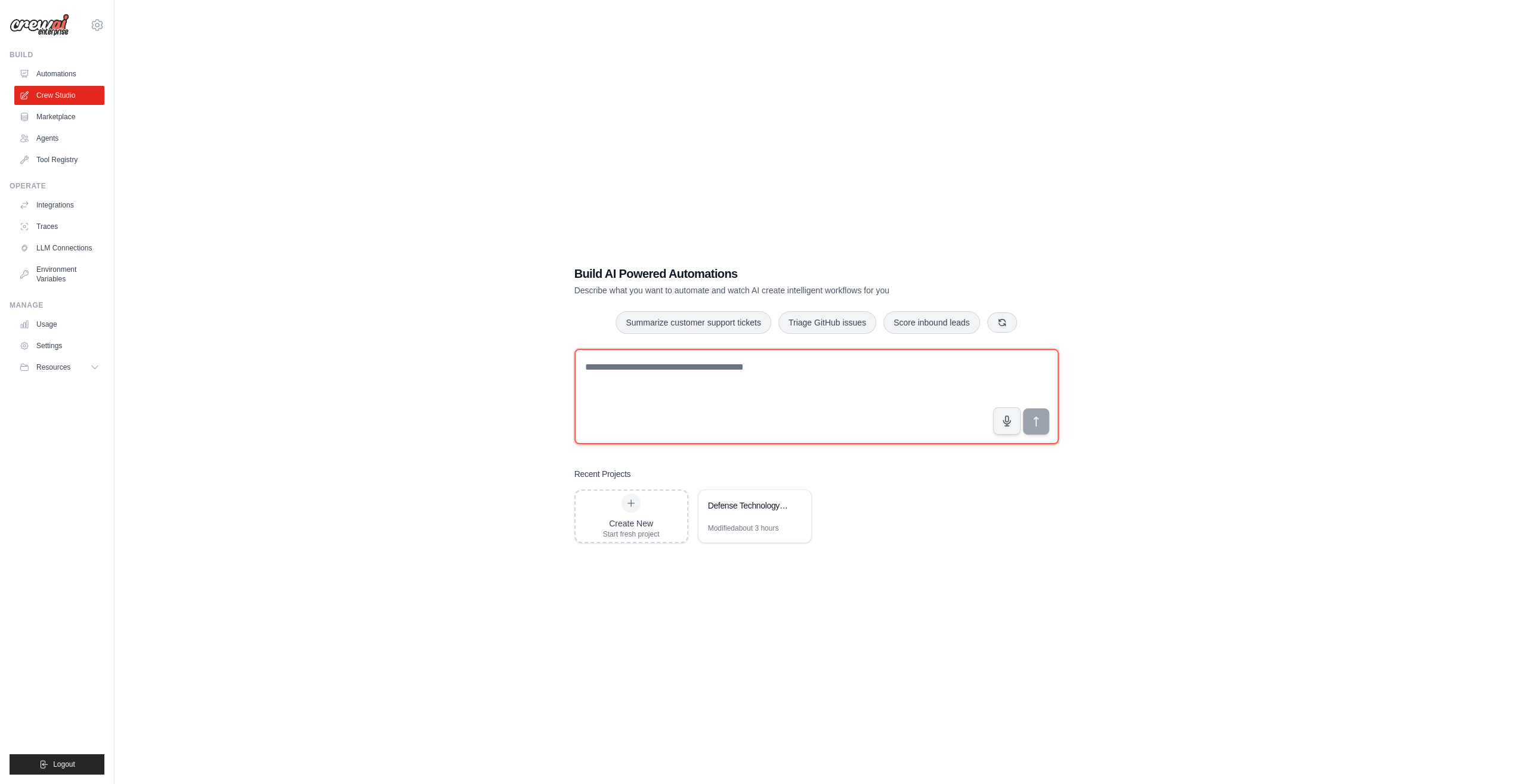
click at [681, 389] on textarea at bounding box center [816, 396] width 485 height 95
click at [794, 502] on icon at bounding box center [796, 505] width 5 height 5
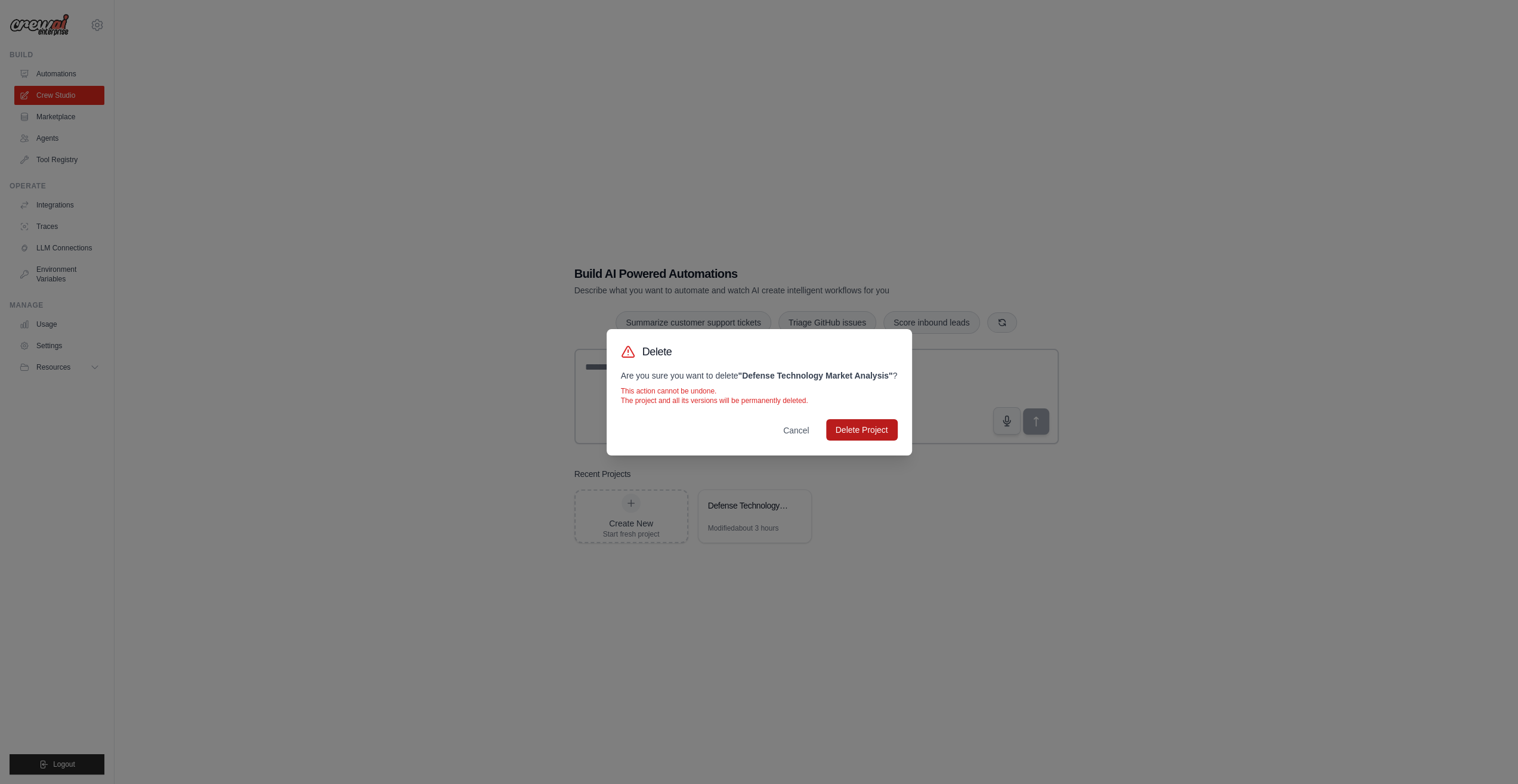
click at [848, 440] on button "Delete Project" at bounding box center [861, 429] width 71 height 21
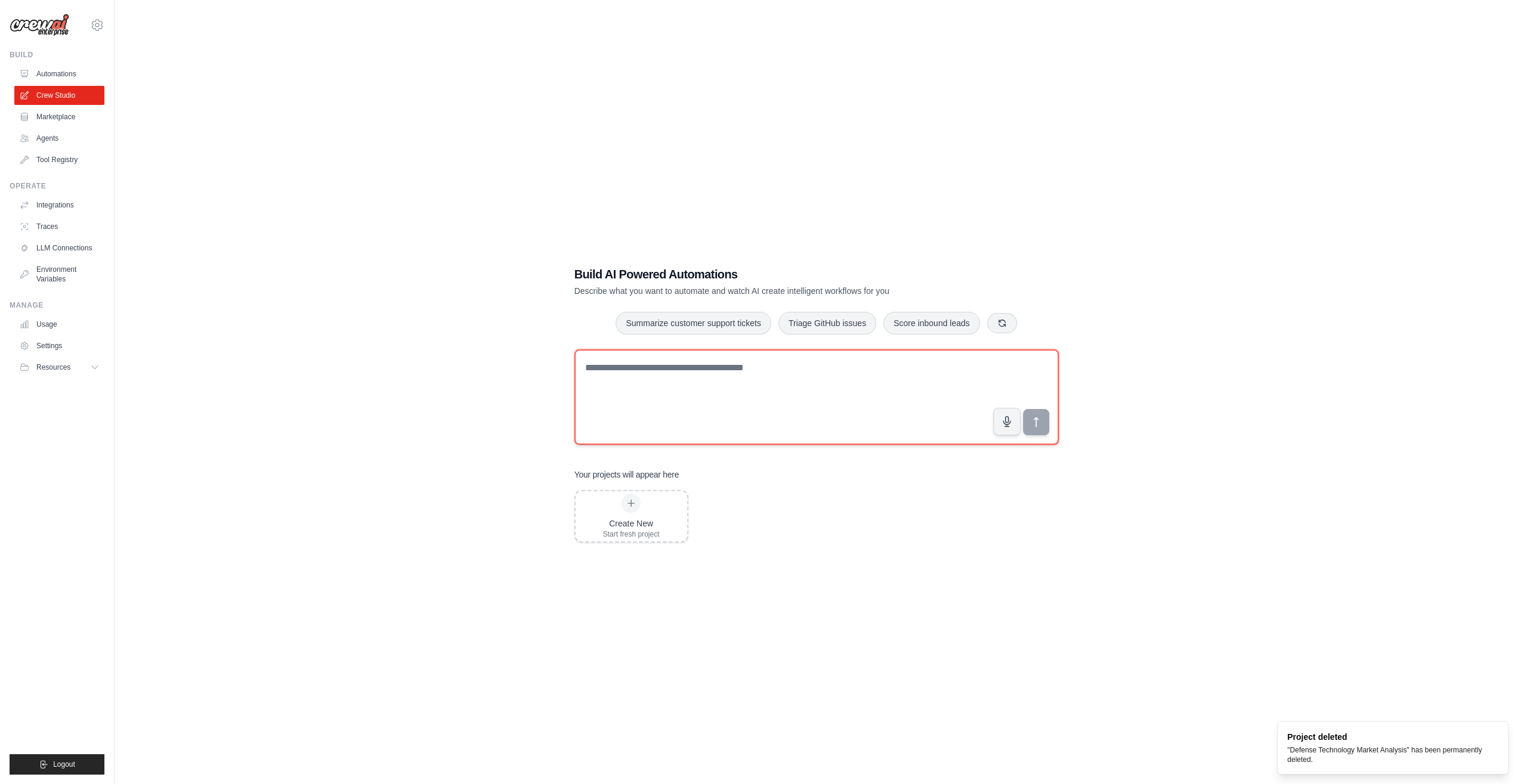
click at [777, 381] on textarea at bounding box center [816, 397] width 485 height 95
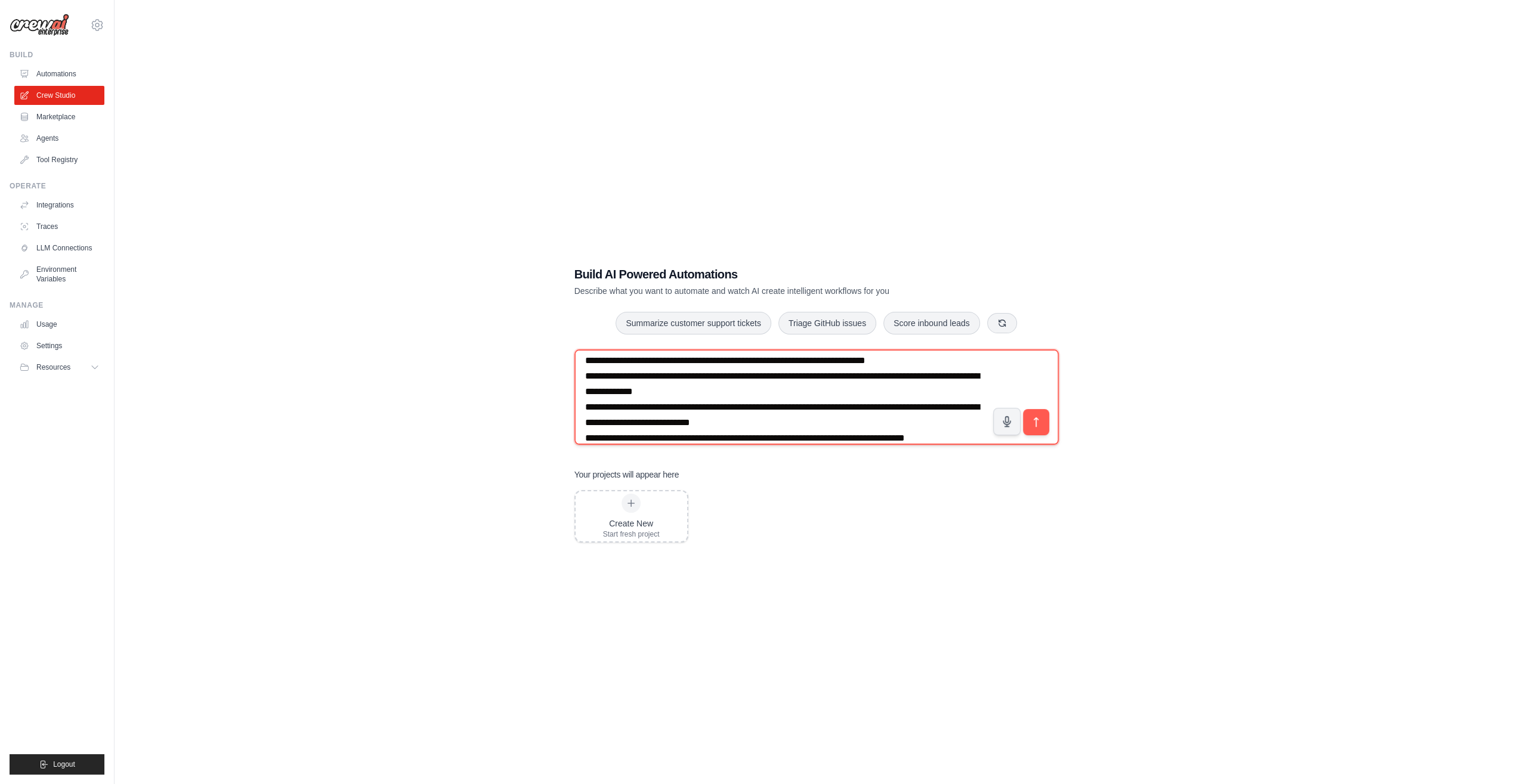
scroll to position [23, 0]
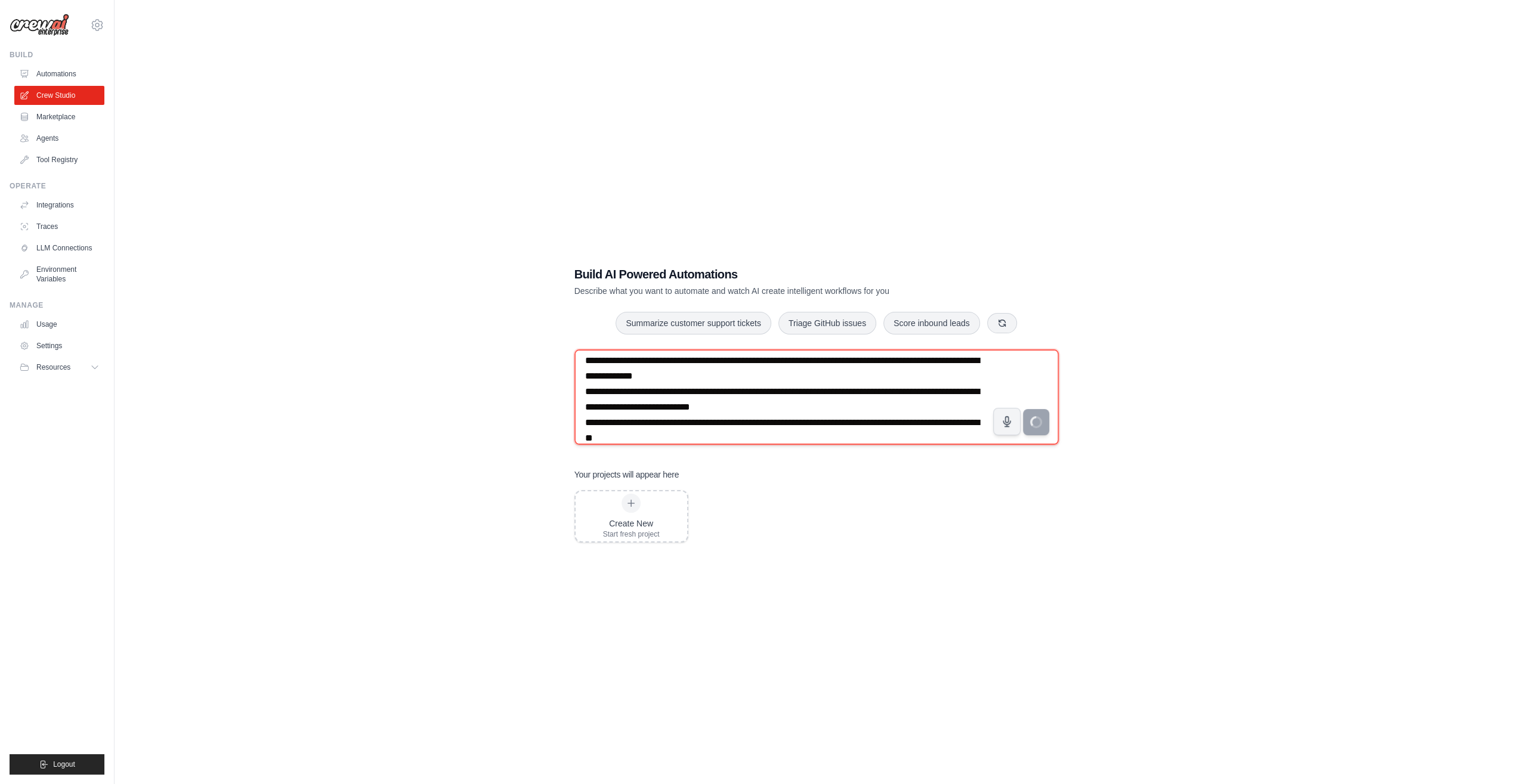
type textarea "**********"
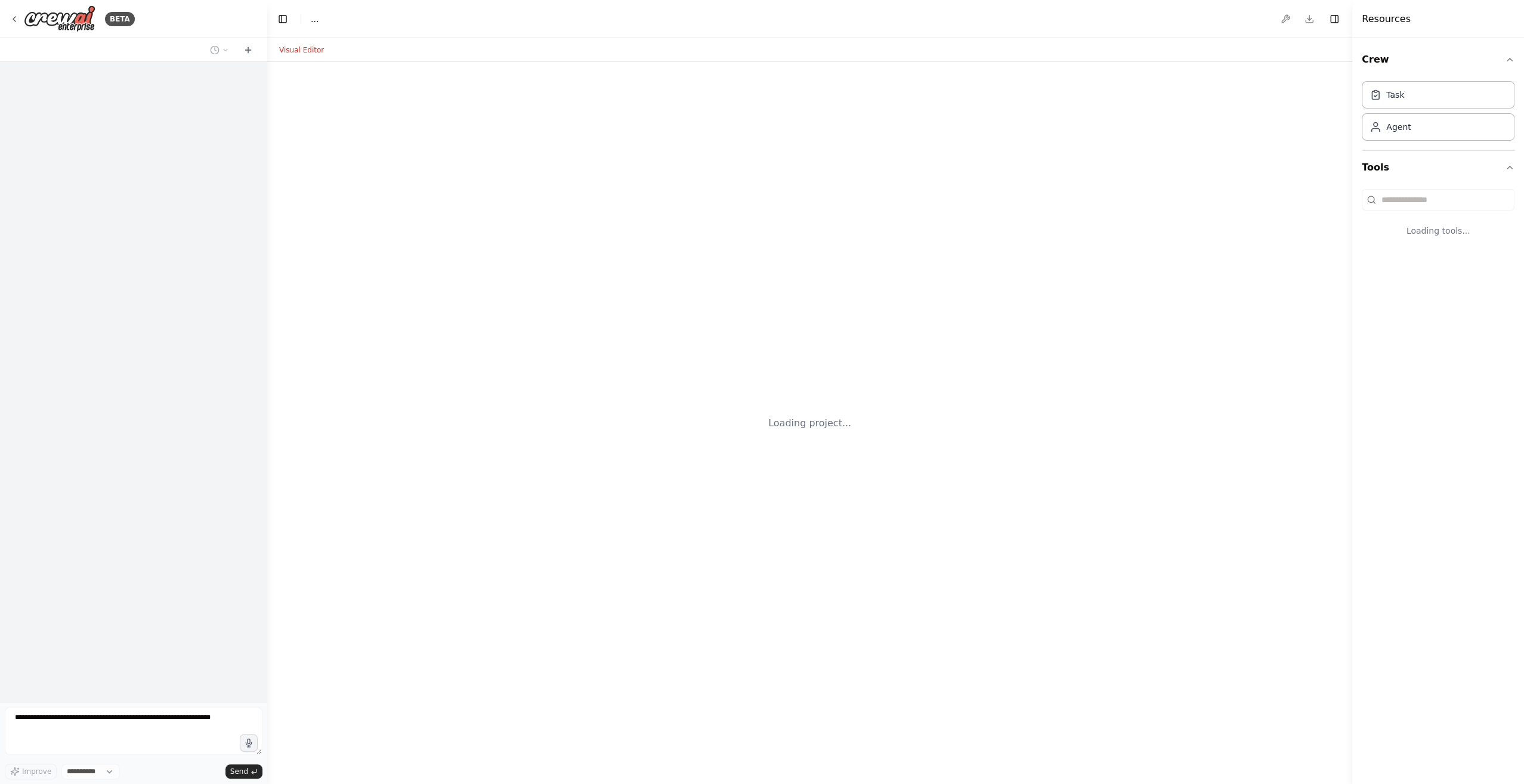
select select "****"
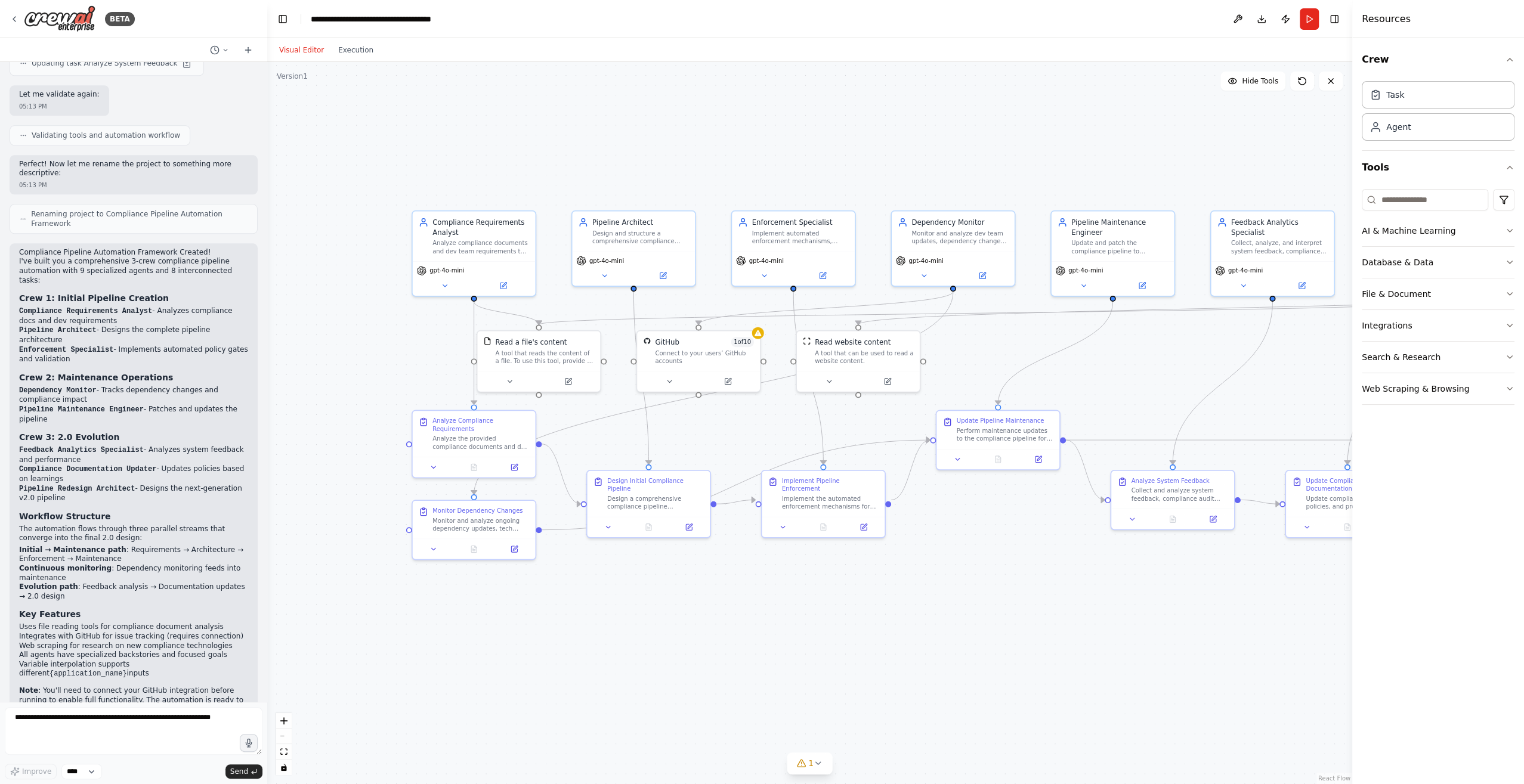
scroll to position [1515, 0]
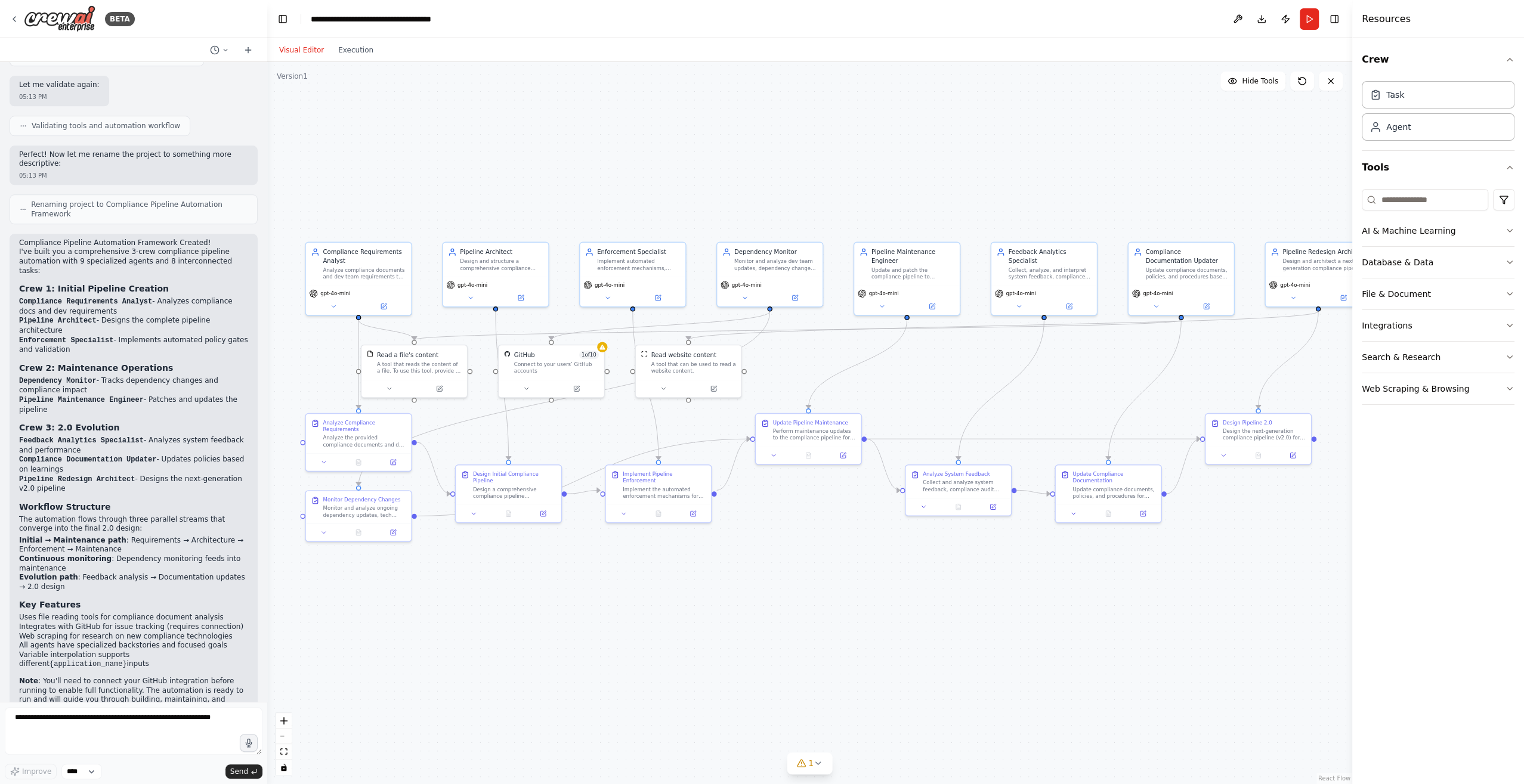
drag, startPoint x: 945, startPoint y: 635, endPoint x: 830, endPoint y: 613, distance: 117.1
click at [830, 613] on div ".deletable-edge-delete-btn { width: 20px; height: 20px; border: 0px solid #ffff…" at bounding box center [810, 423] width 1084 height 722
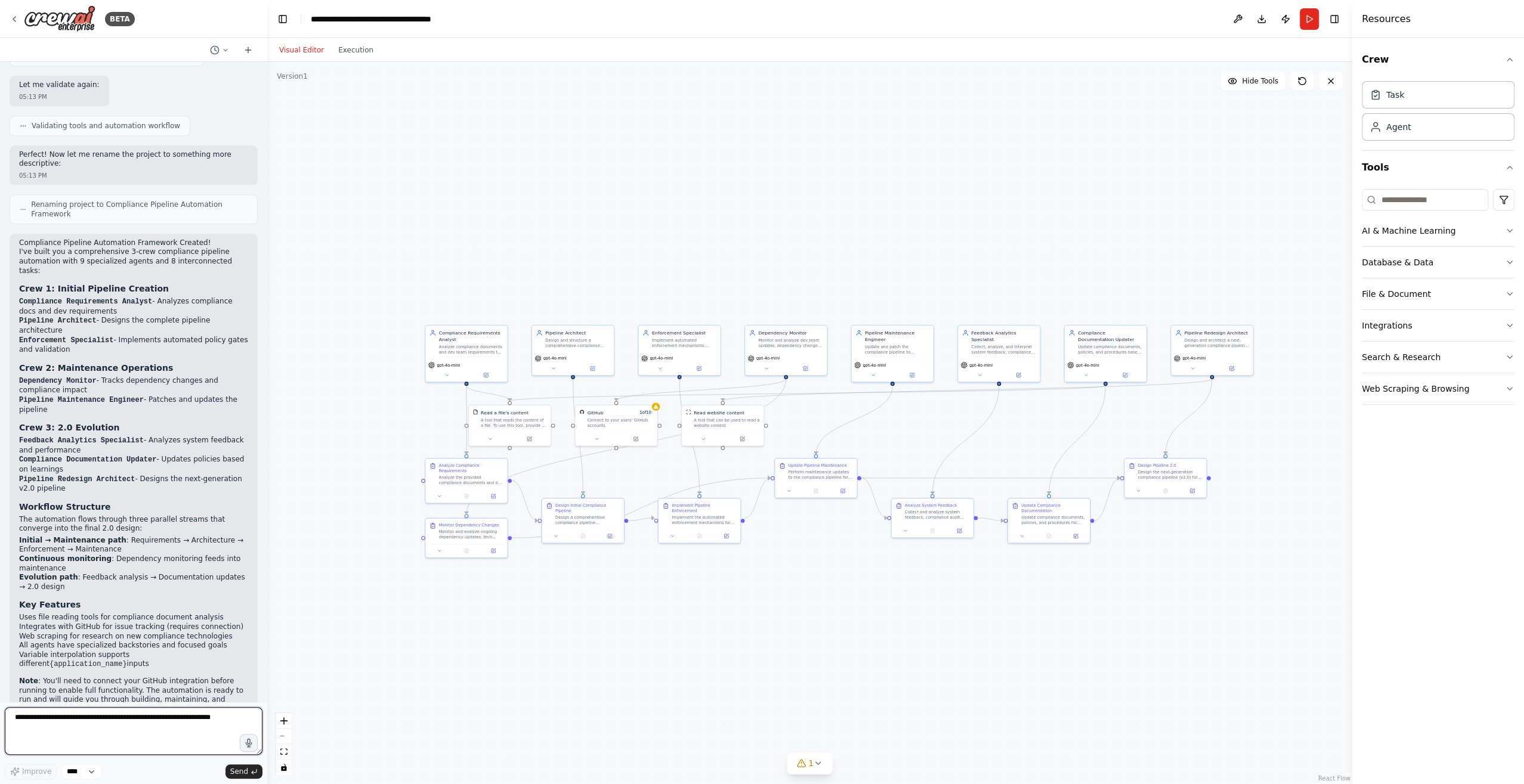
click at [184, 721] on textarea at bounding box center [134, 731] width 258 height 48
type textarea "**********"
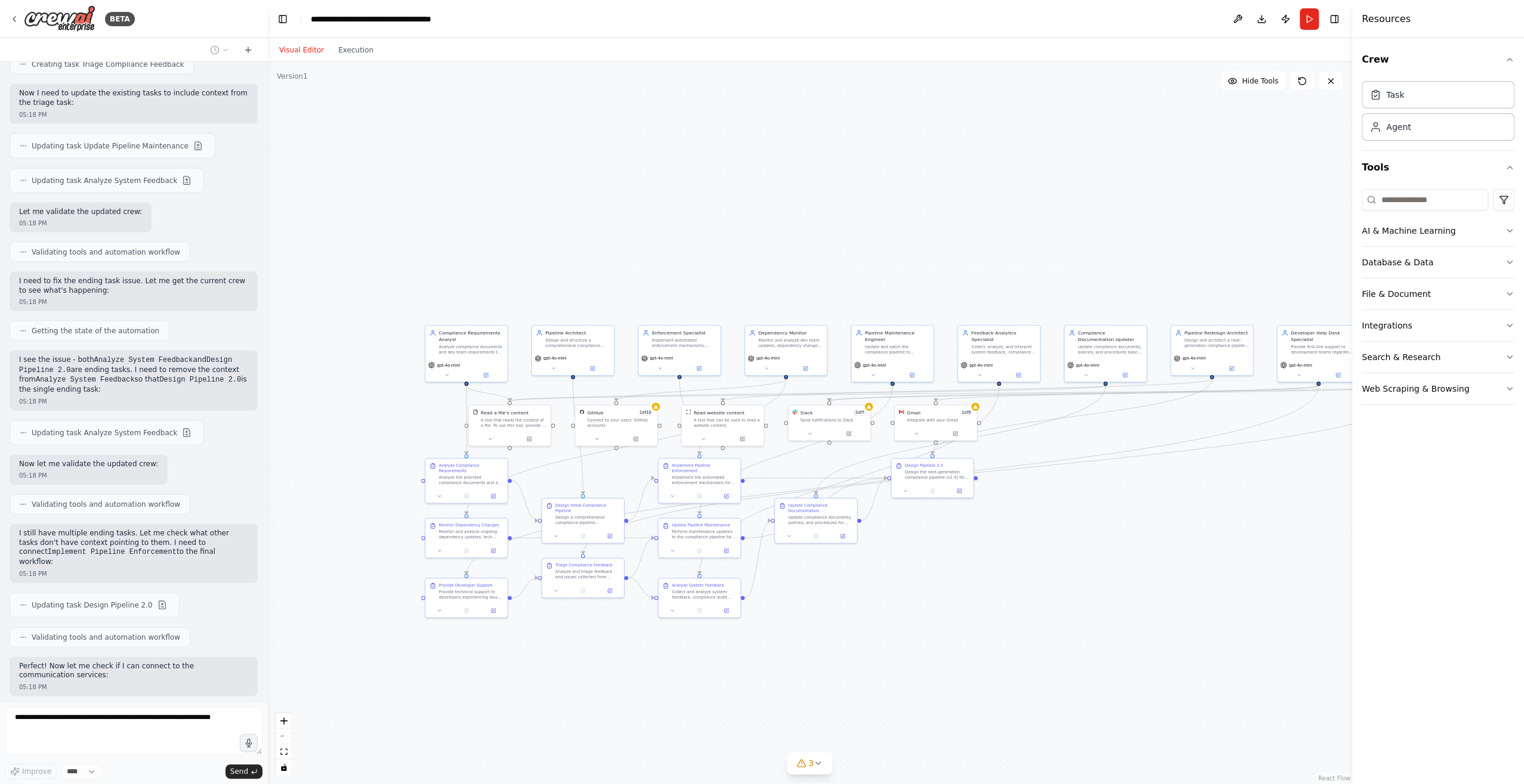
scroll to position [2643, 0]
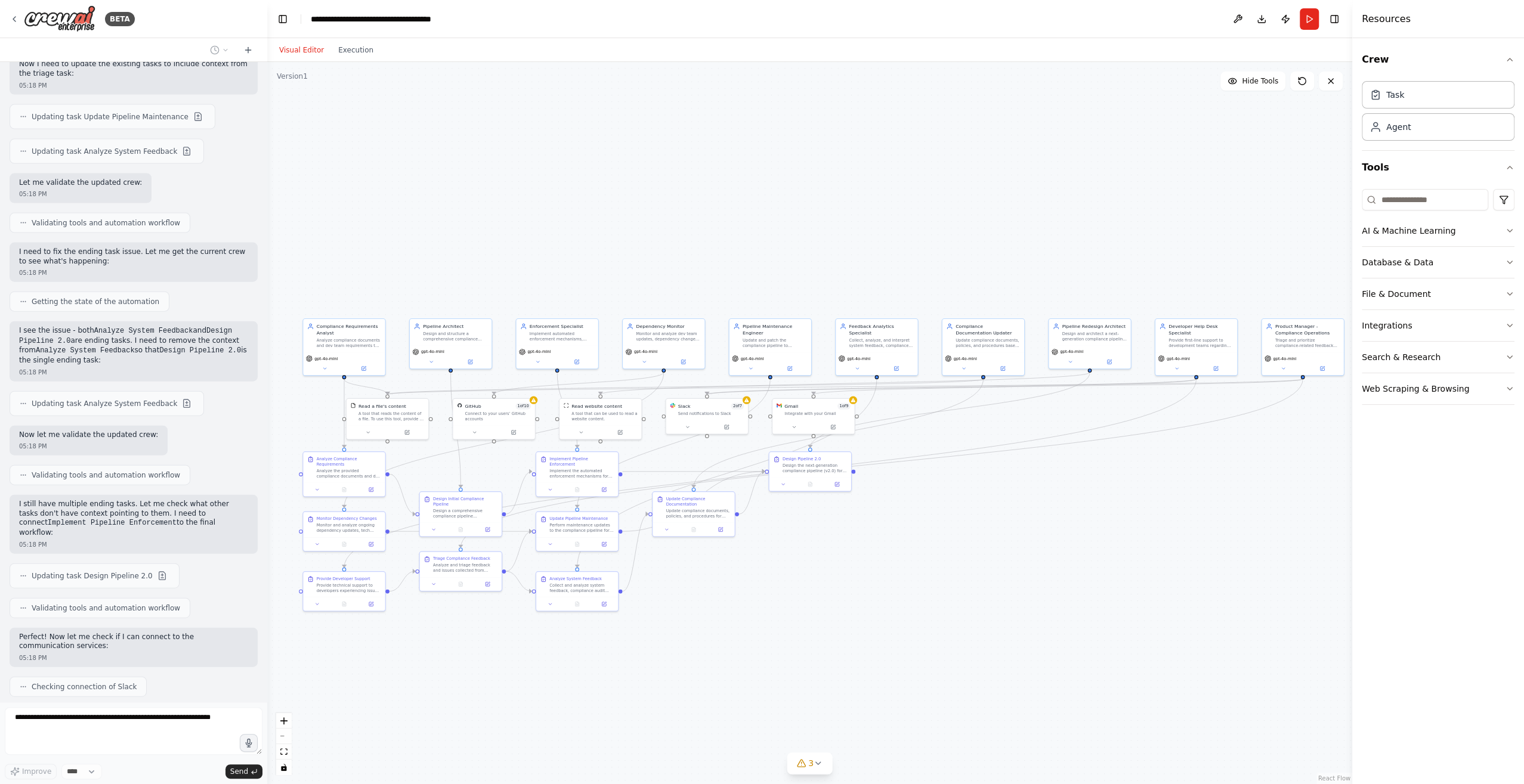
drag, startPoint x: 1097, startPoint y: 520, endPoint x: 977, endPoint y: 512, distance: 120.3
click at [977, 512] on div ".deletable-edge-delete-btn { width: 20px; height: 20px; border: 0px solid #ffff…" at bounding box center [810, 423] width 1084 height 722
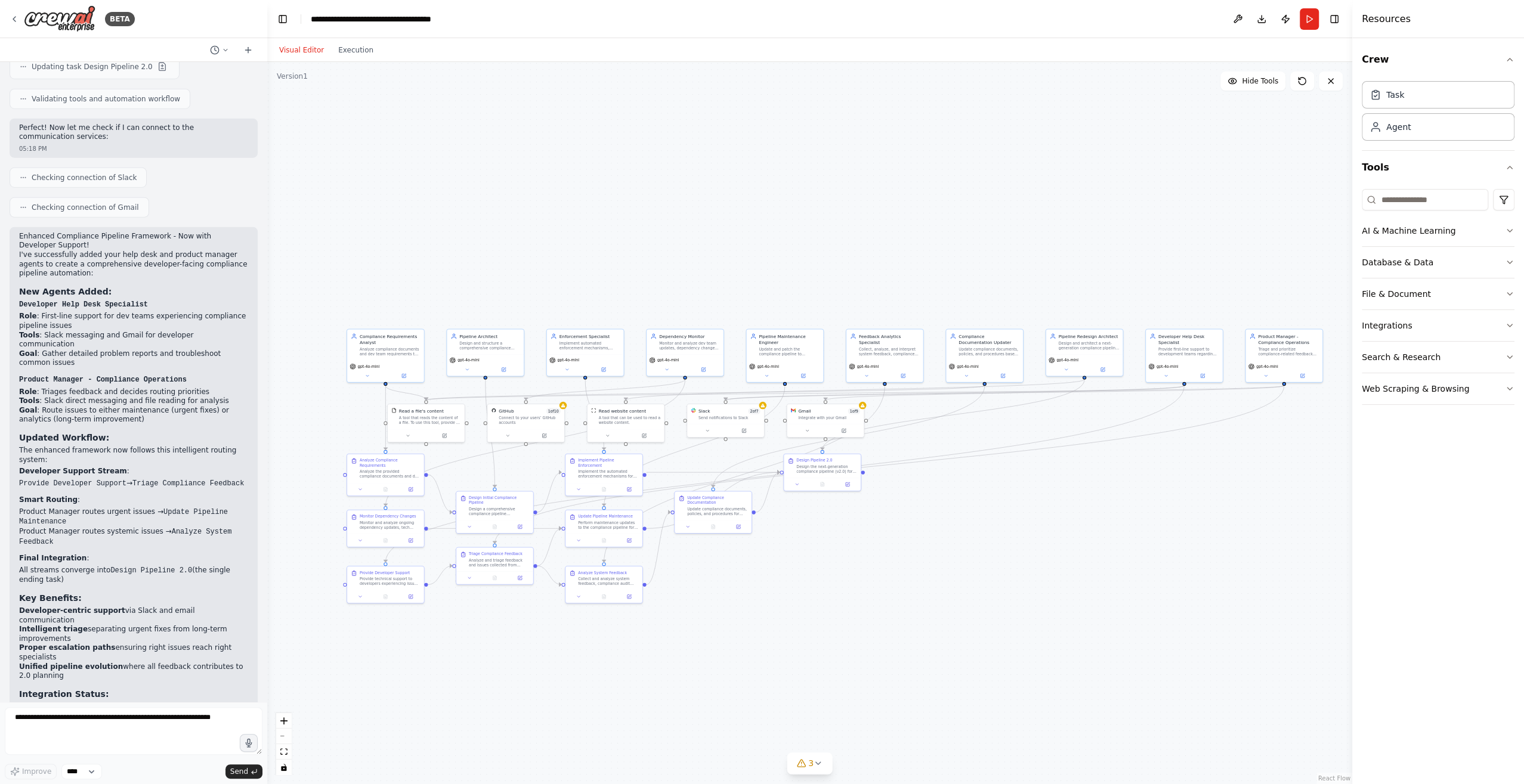
scroll to position [3161, 0]
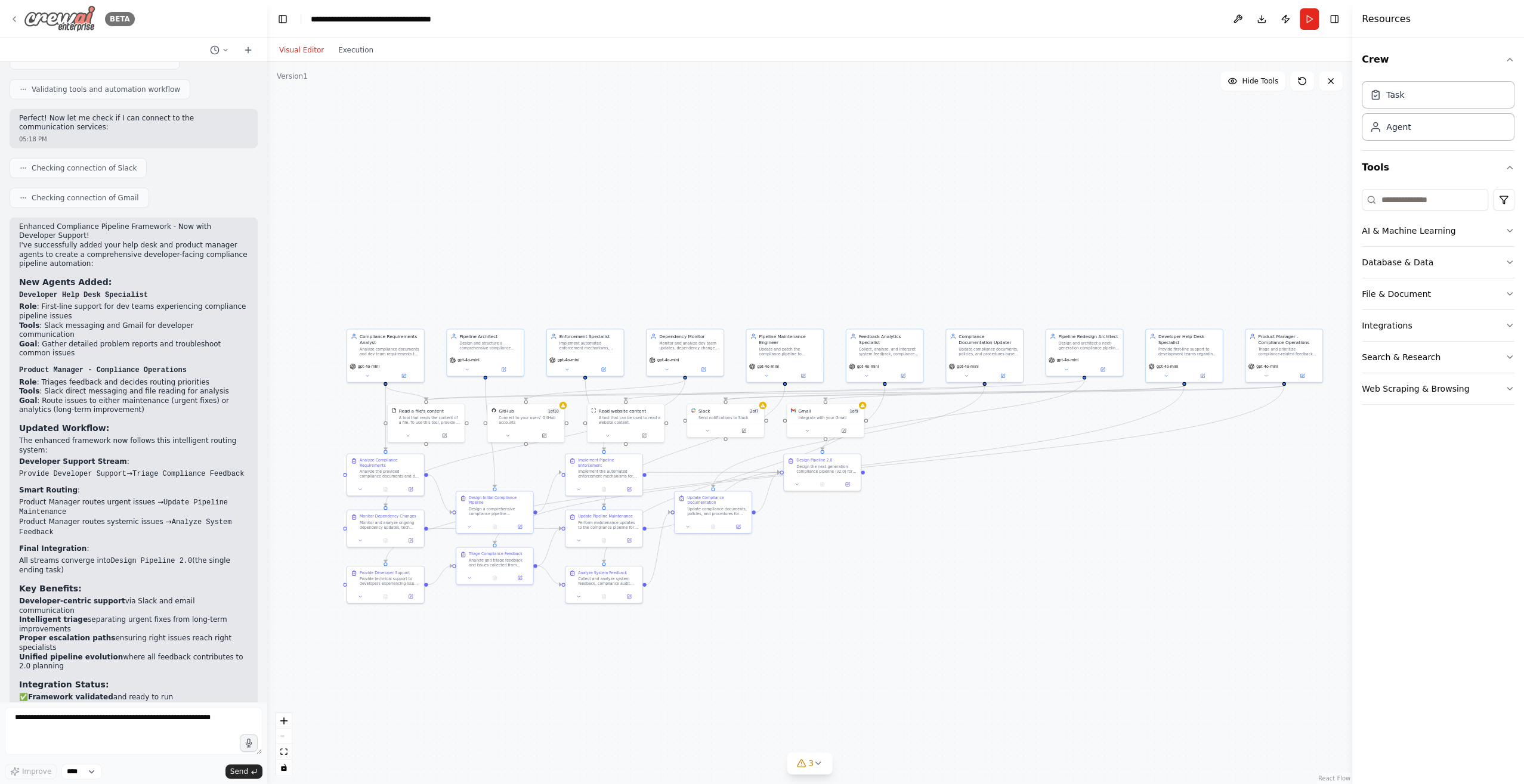
click at [15, 20] on icon at bounding box center [14, 19] width 9 height 9
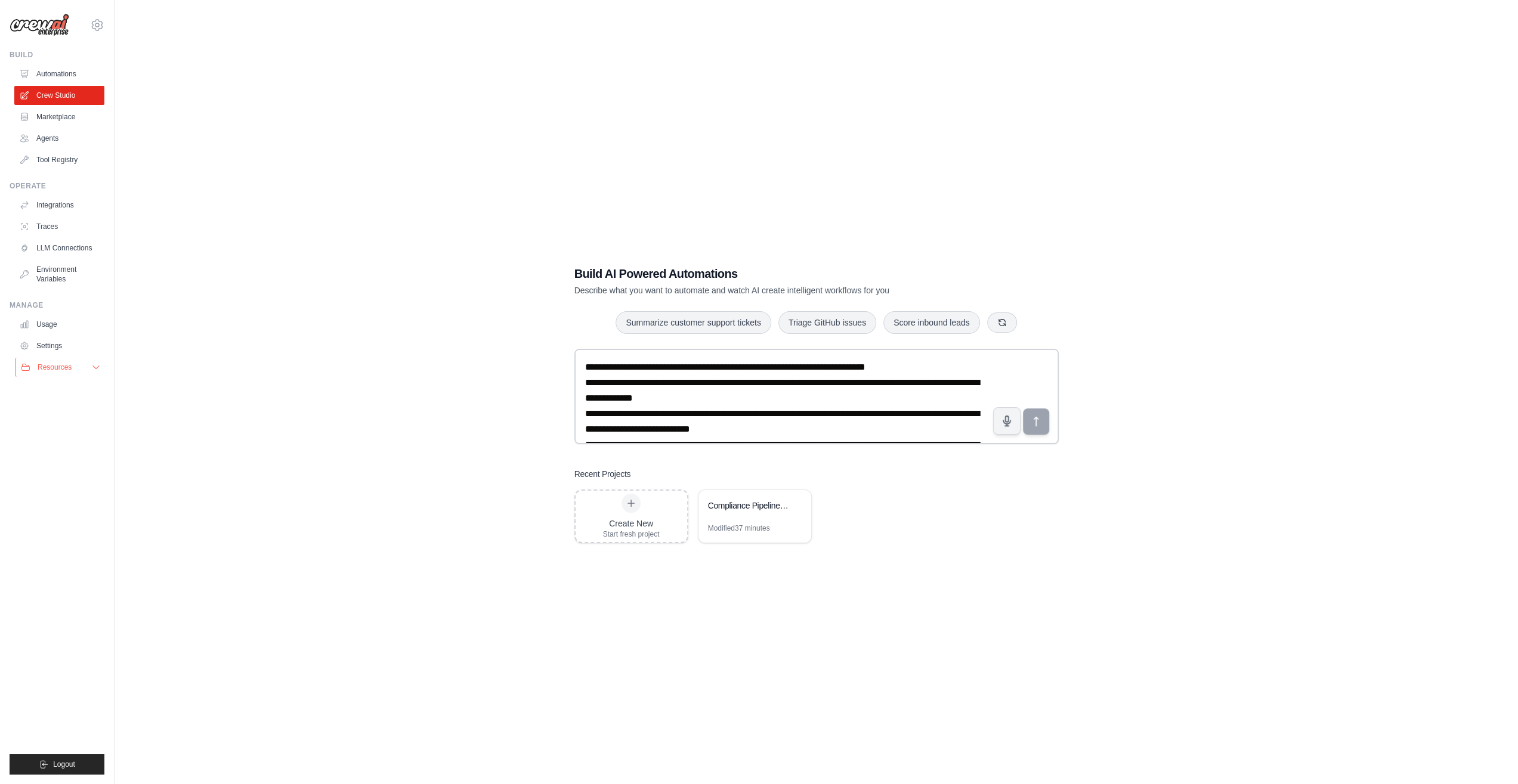
click at [78, 370] on button "Resources" at bounding box center [60, 367] width 90 height 19
click at [101, 21] on icon at bounding box center [97, 25] width 14 height 14
click at [101, 21] on icon at bounding box center [97, 25] width 11 height 10
click at [77, 154] on link "Tool Registry" at bounding box center [60, 160] width 90 height 19
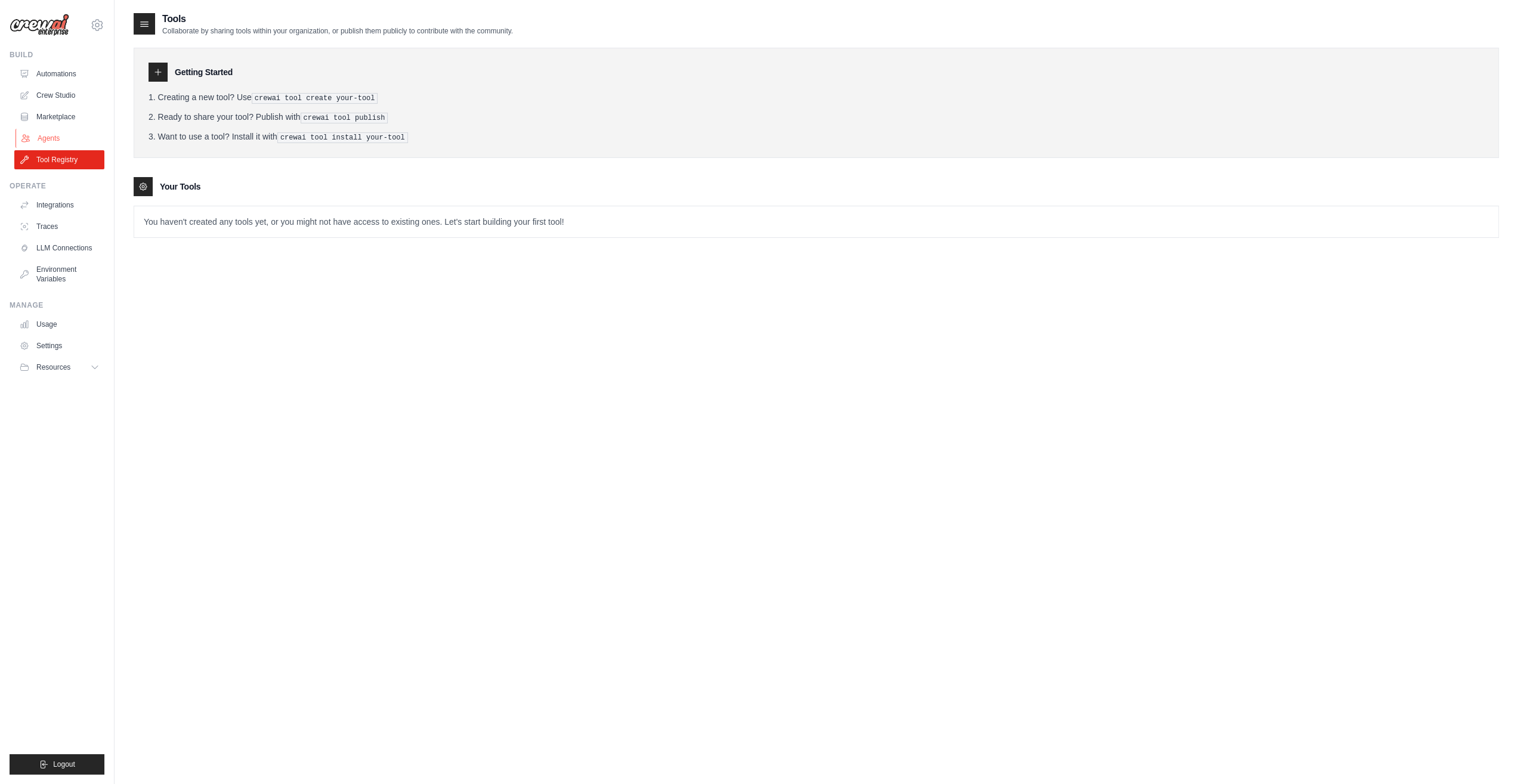
click at [73, 142] on link "Agents" at bounding box center [60, 138] width 90 height 19
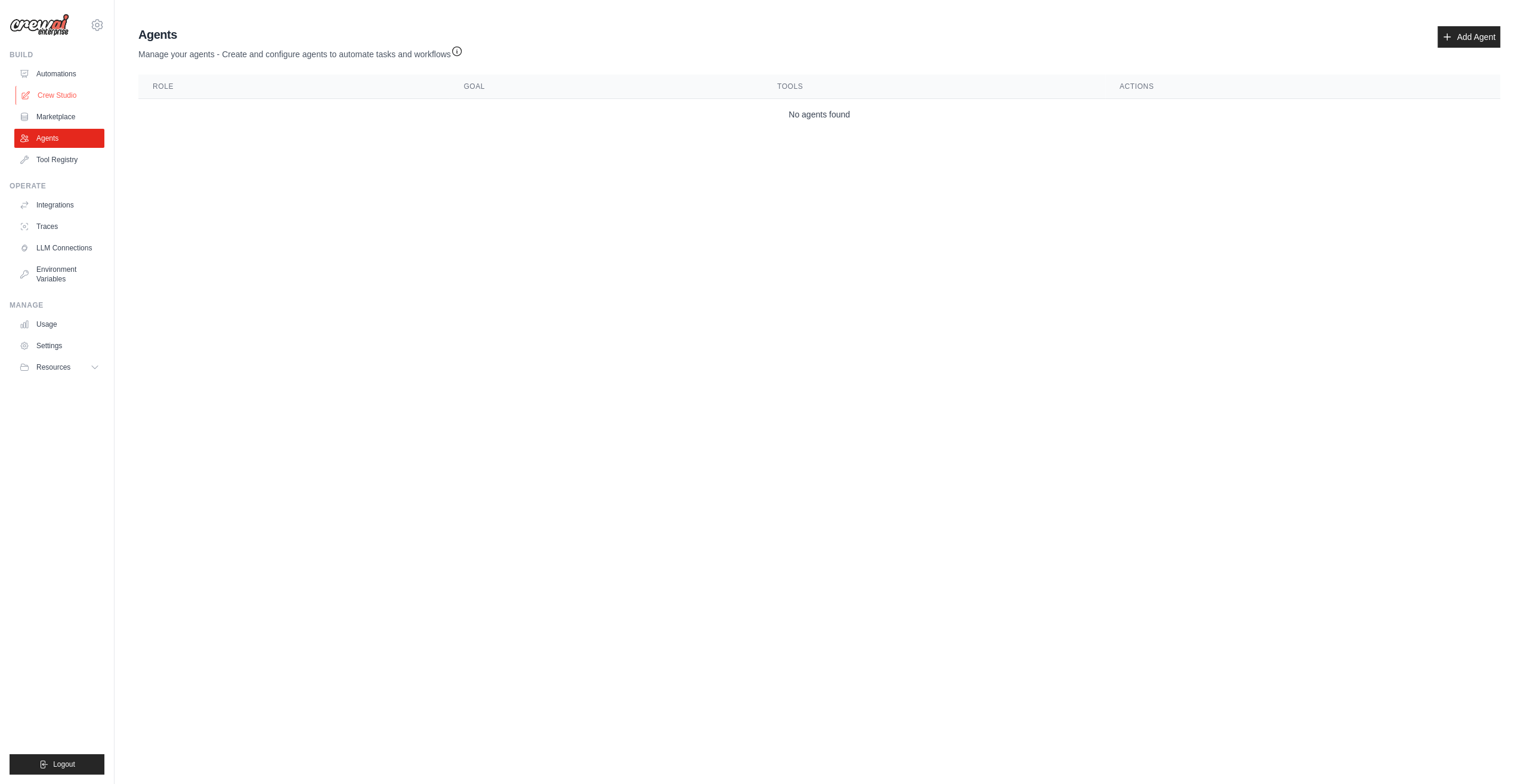
click at [83, 99] on link "Crew Studio" at bounding box center [60, 95] width 90 height 19
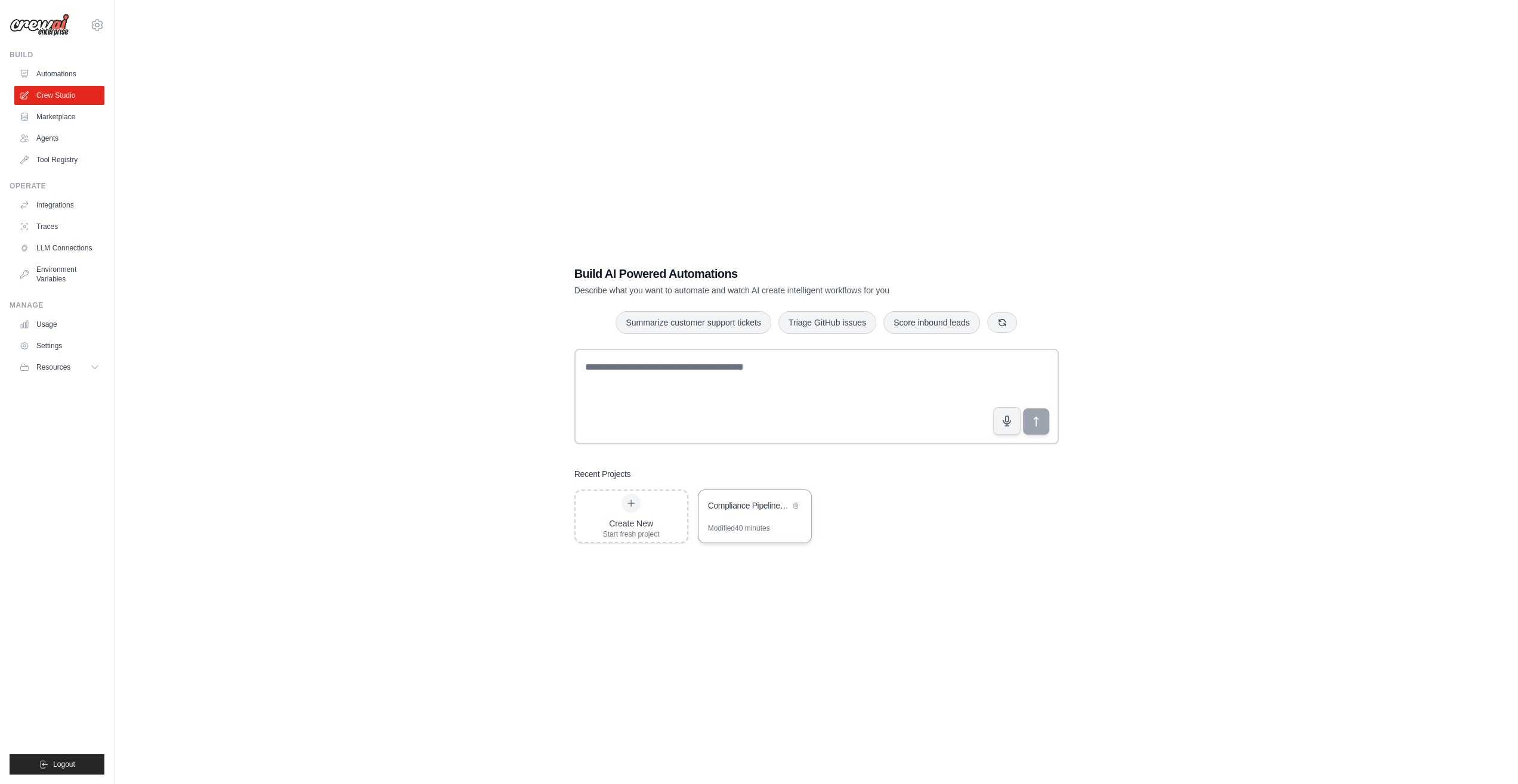
click at [780, 518] on div "Compliance Pipeline Automation Framework" at bounding box center [754, 507] width 113 height 33
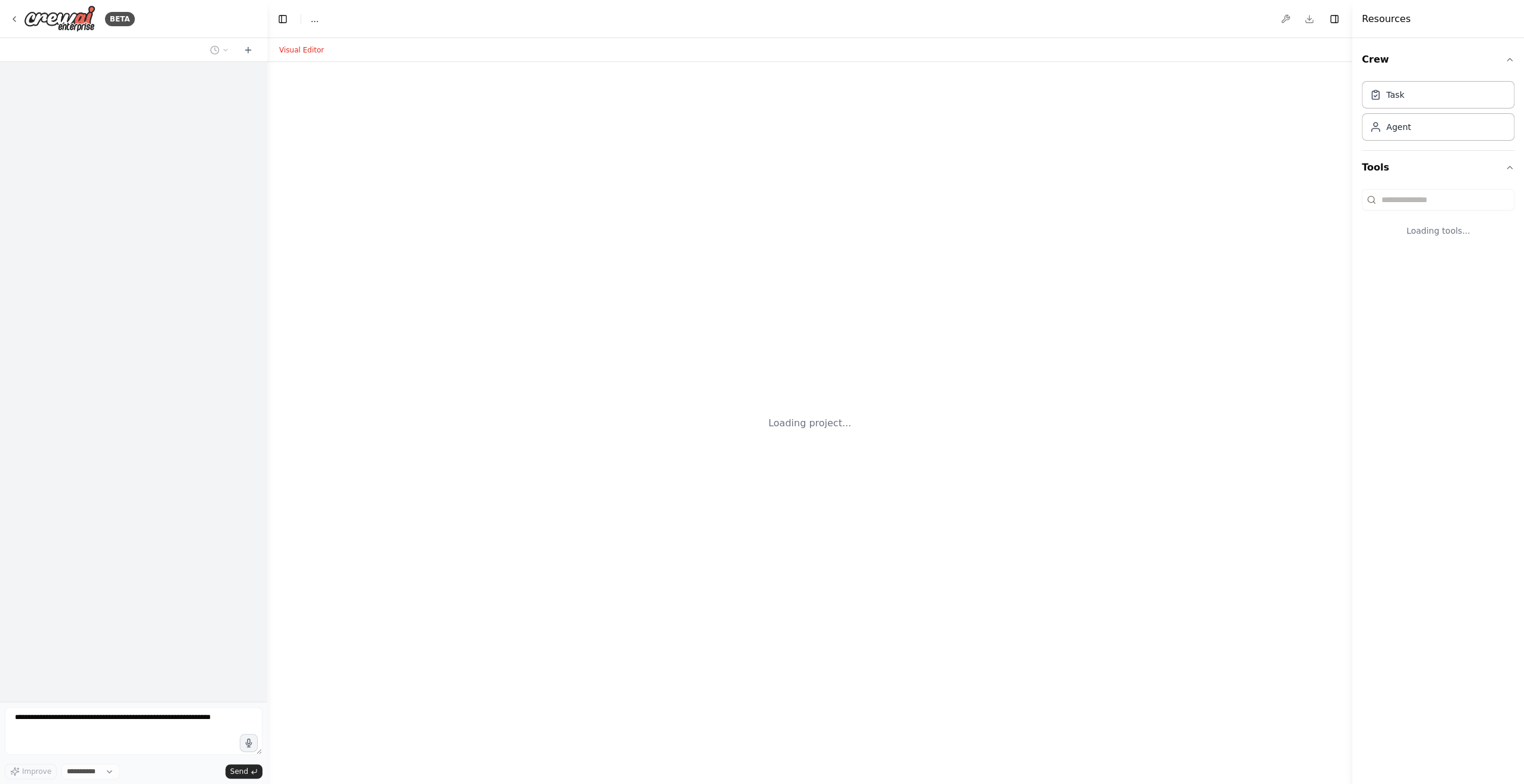
select select "****"
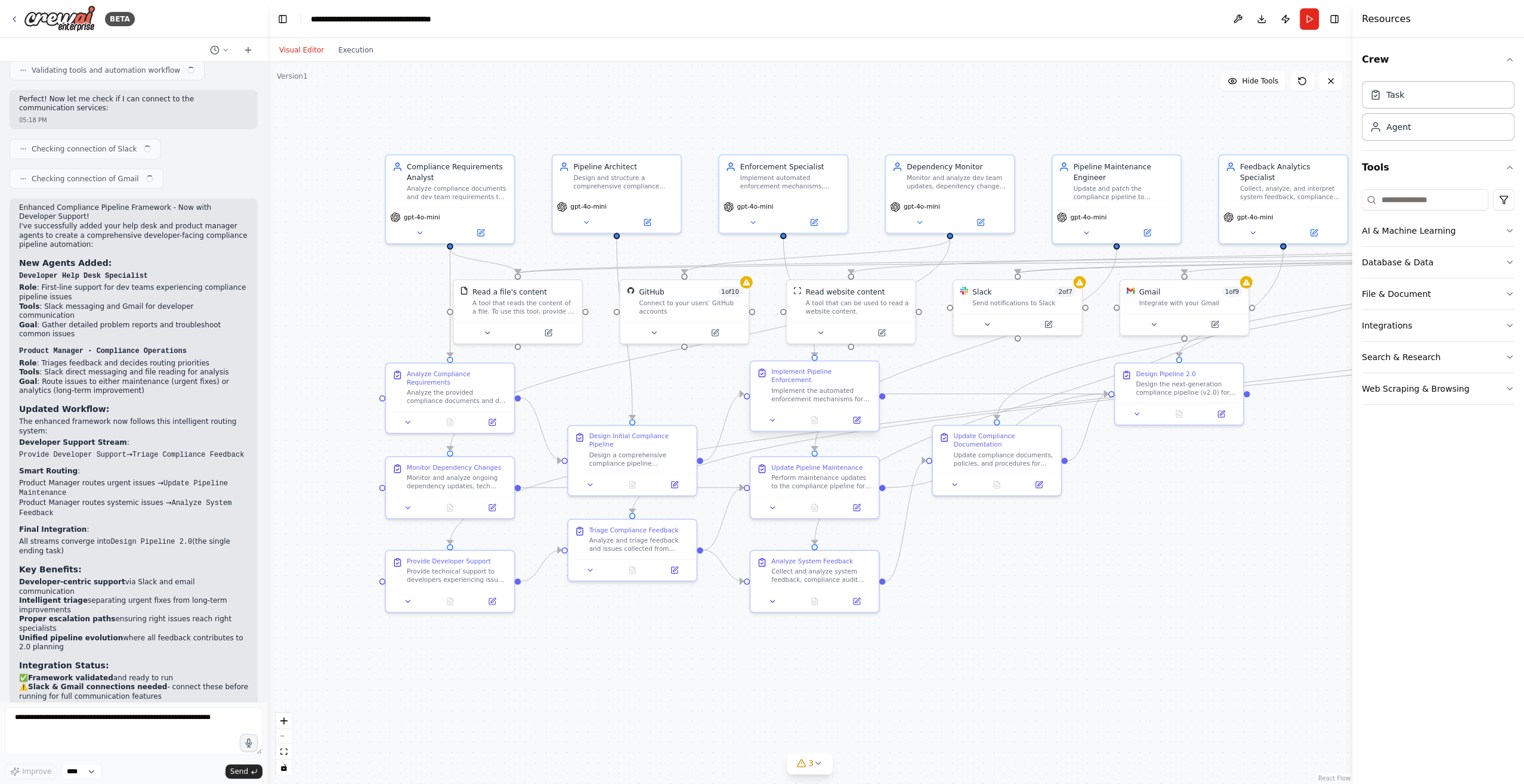
scroll to position [3161, 0]
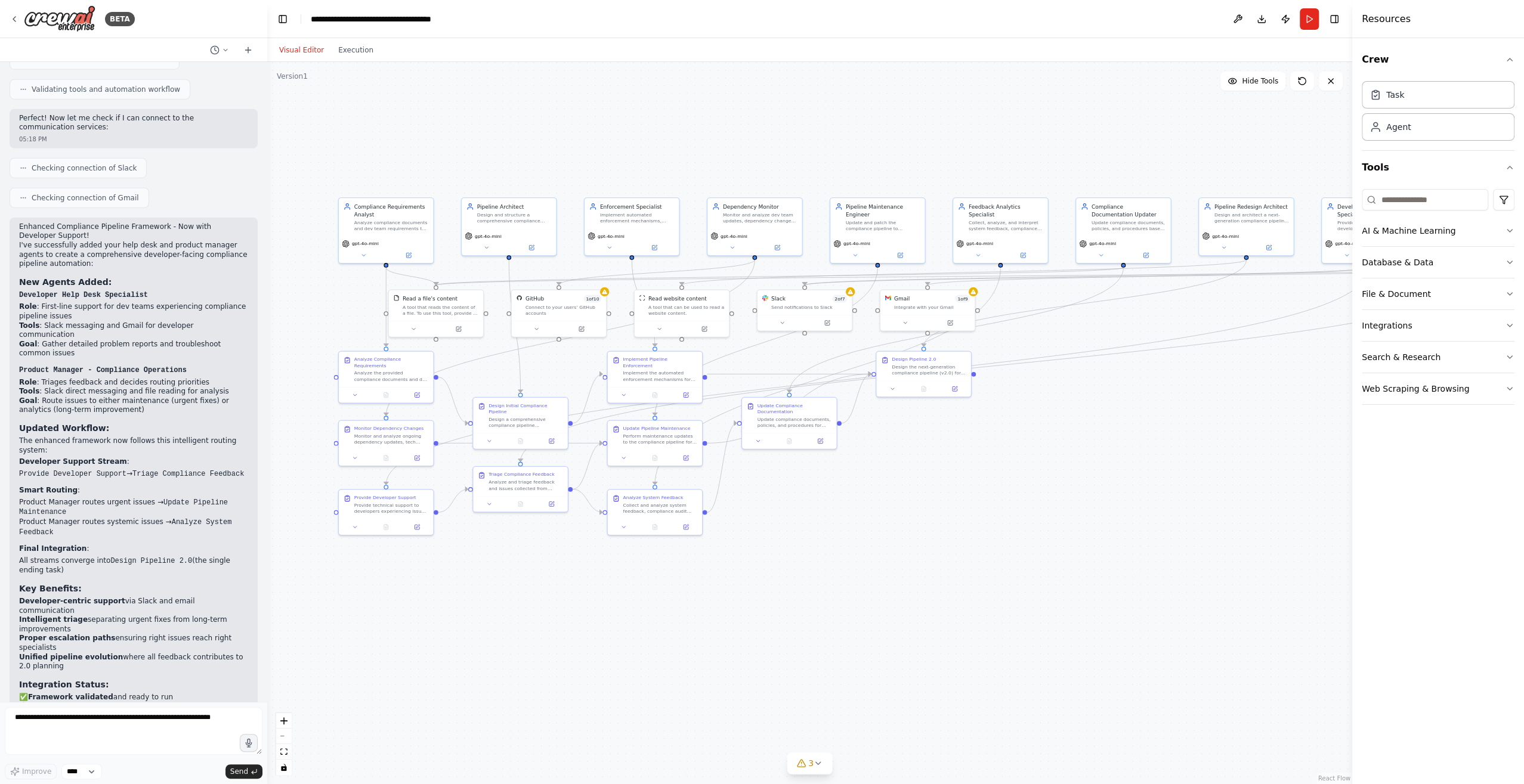
drag, startPoint x: 679, startPoint y: 170, endPoint x: 541, endPoint y: 153, distance: 139.0
click at [541, 153] on div ".deletable-edge-delete-btn { width: 20px; height: 20px; border: 0px solid #ffff…" at bounding box center [810, 423] width 1084 height 722
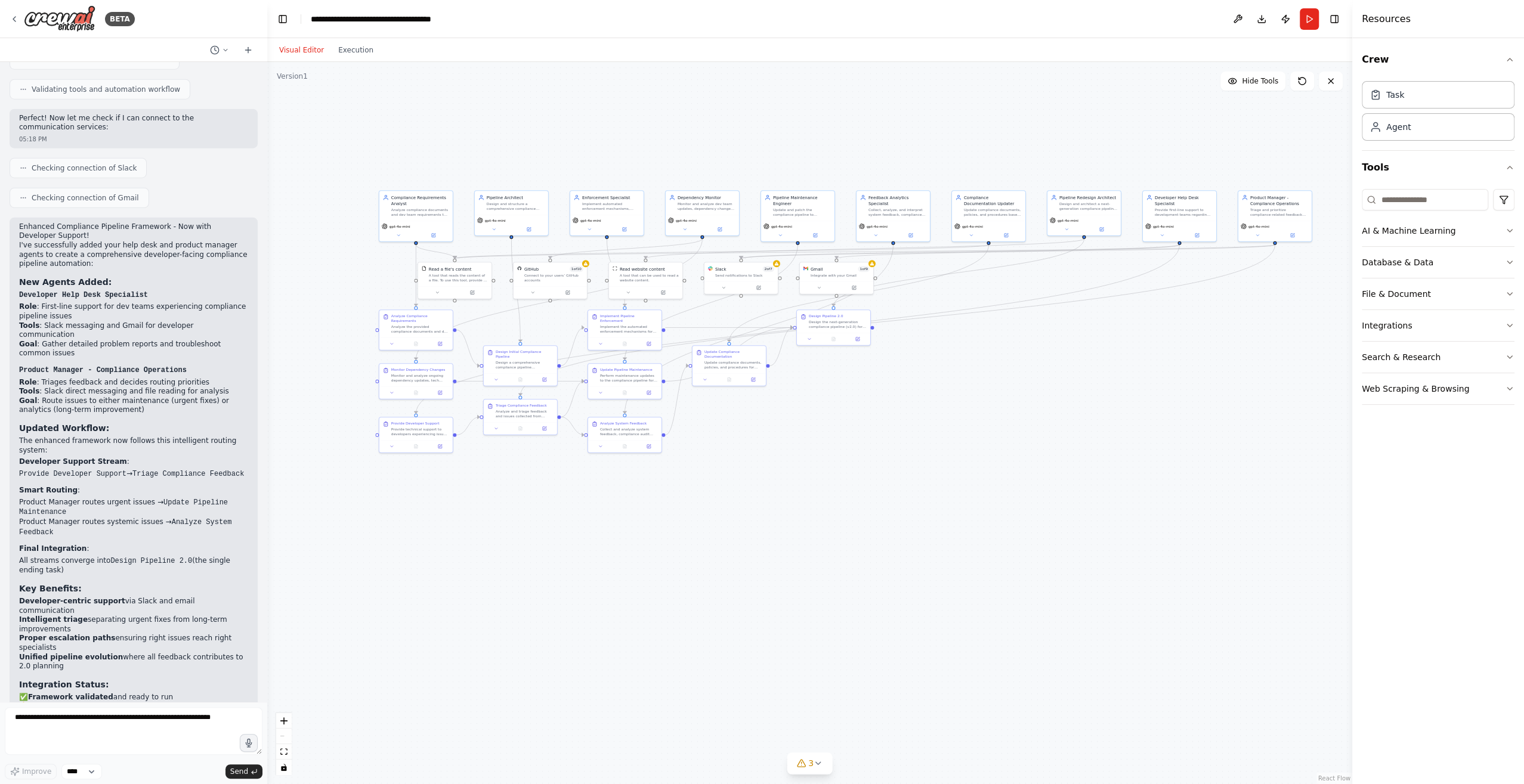
drag, startPoint x: 950, startPoint y: 427, endPoint x: 929, endPoint y: 424, distance: 21.2
click at [929, 424] on div ".deletable-edge-delete-btn { width: 20px; height: 20px; border: 0px solid #ffff…" at bounding box center [810, 423] width 1084 height 722
click at [753, 486] on div ".deletable-edge-delete-btn { width: 20px; height: 20px; border: 0px solid #ffff…" at bounding box center [810, 423] width 1084 height 722
